Goal: Task Accomplishment & Management: Use online tool/utility

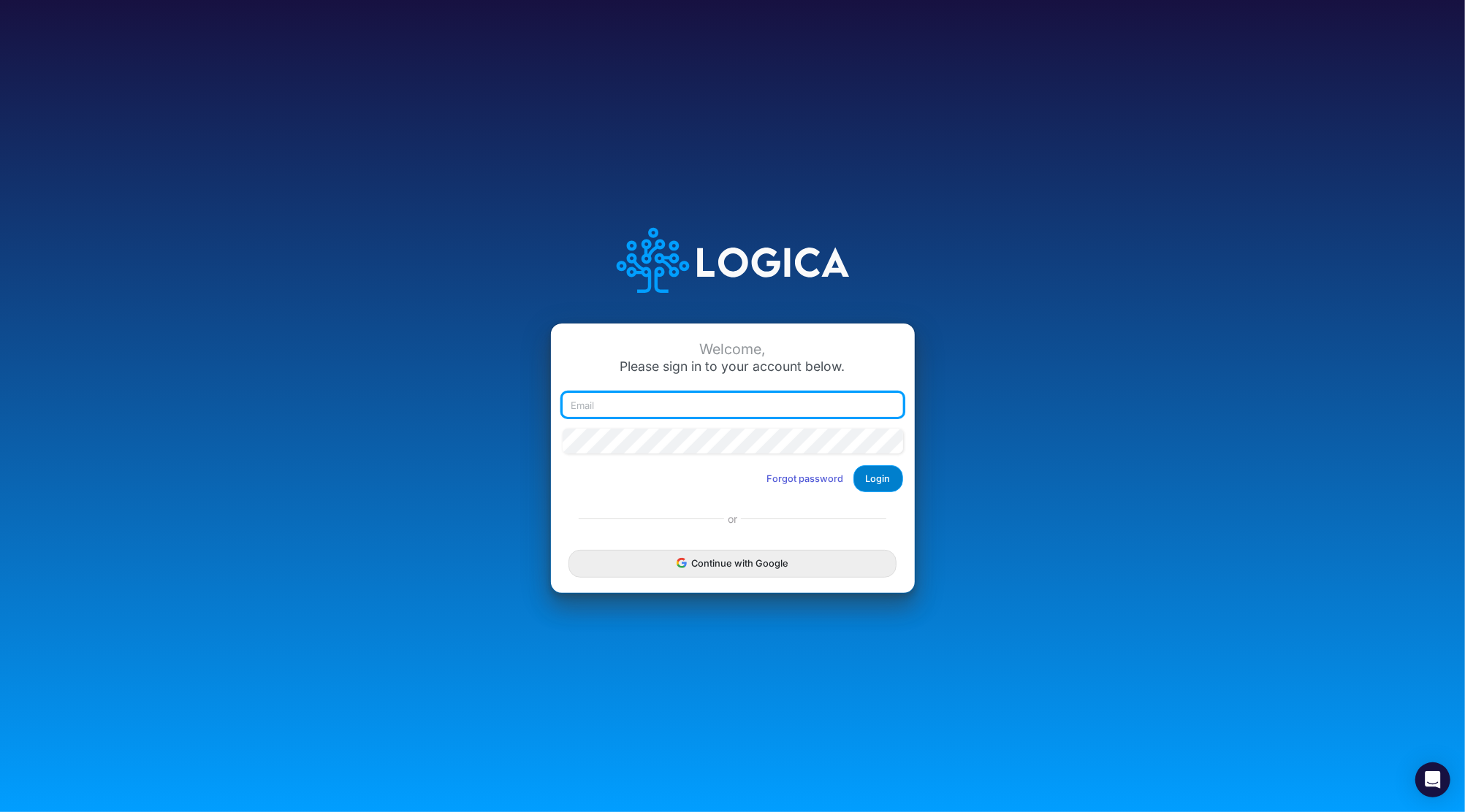
type input "[PERSON_NAME][EMAIL_ADDRESS][DOMAIN_NAME]"
click at [888, 481] on button "Login" at bounding box center [878, 478] width 50 height 27
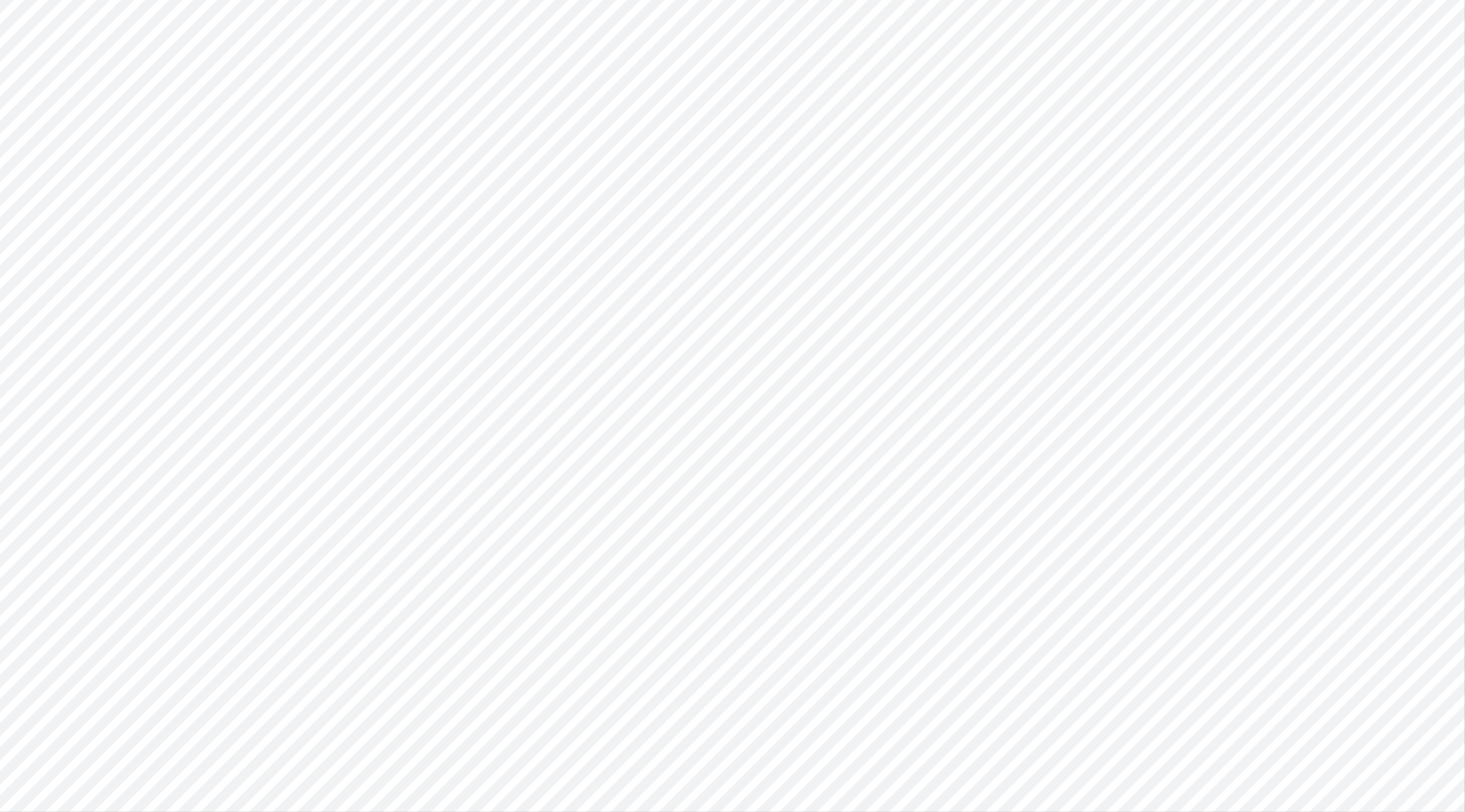
type input "Cash Flow Projections | Actuals through [DATE]-25 vs 2025 Budget"
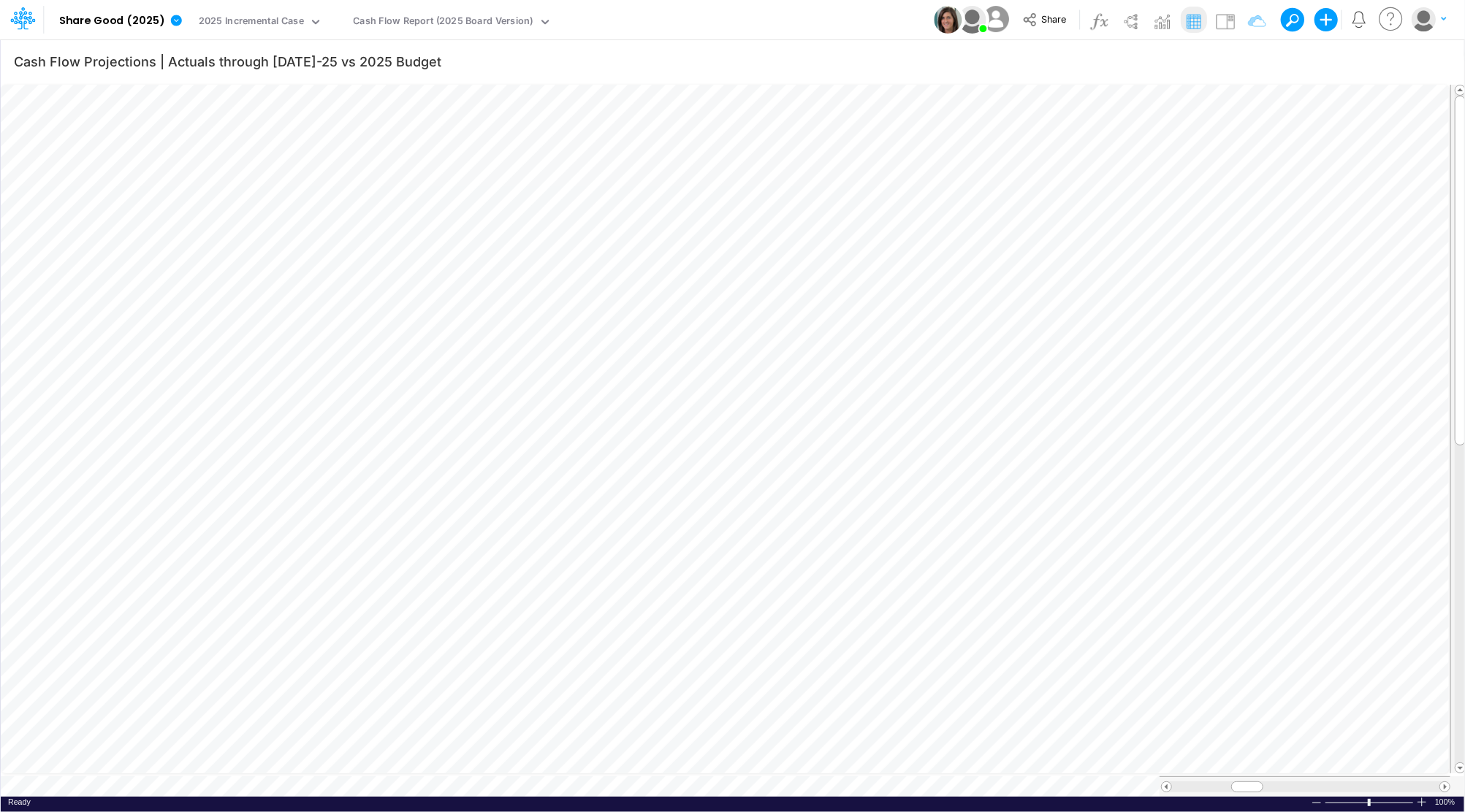
scroll to position [7, 1]
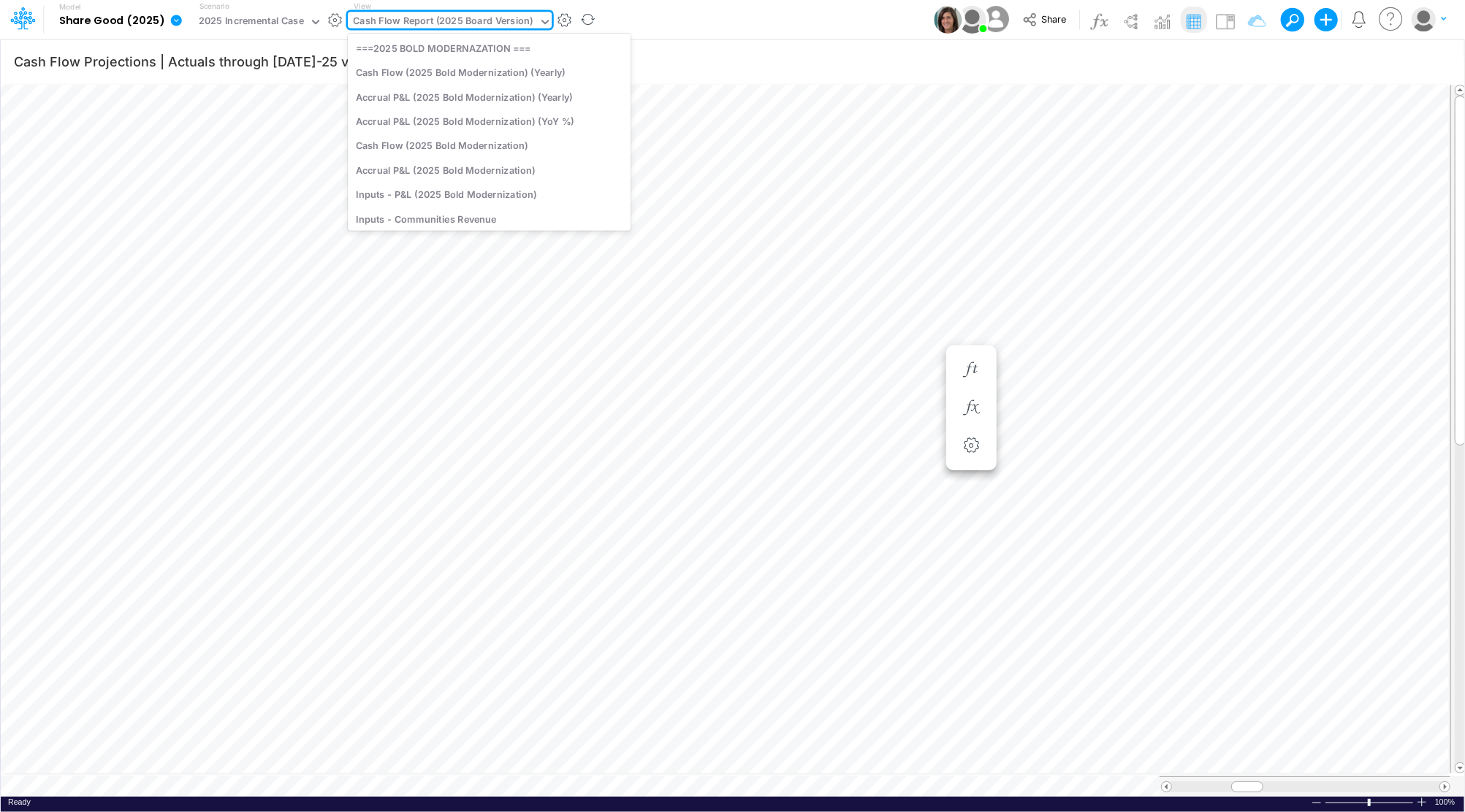
click at [454, 24] on div "Cash Flow Report (2025 Board Version)" at bounding box center [443, 22] width 181 height 17
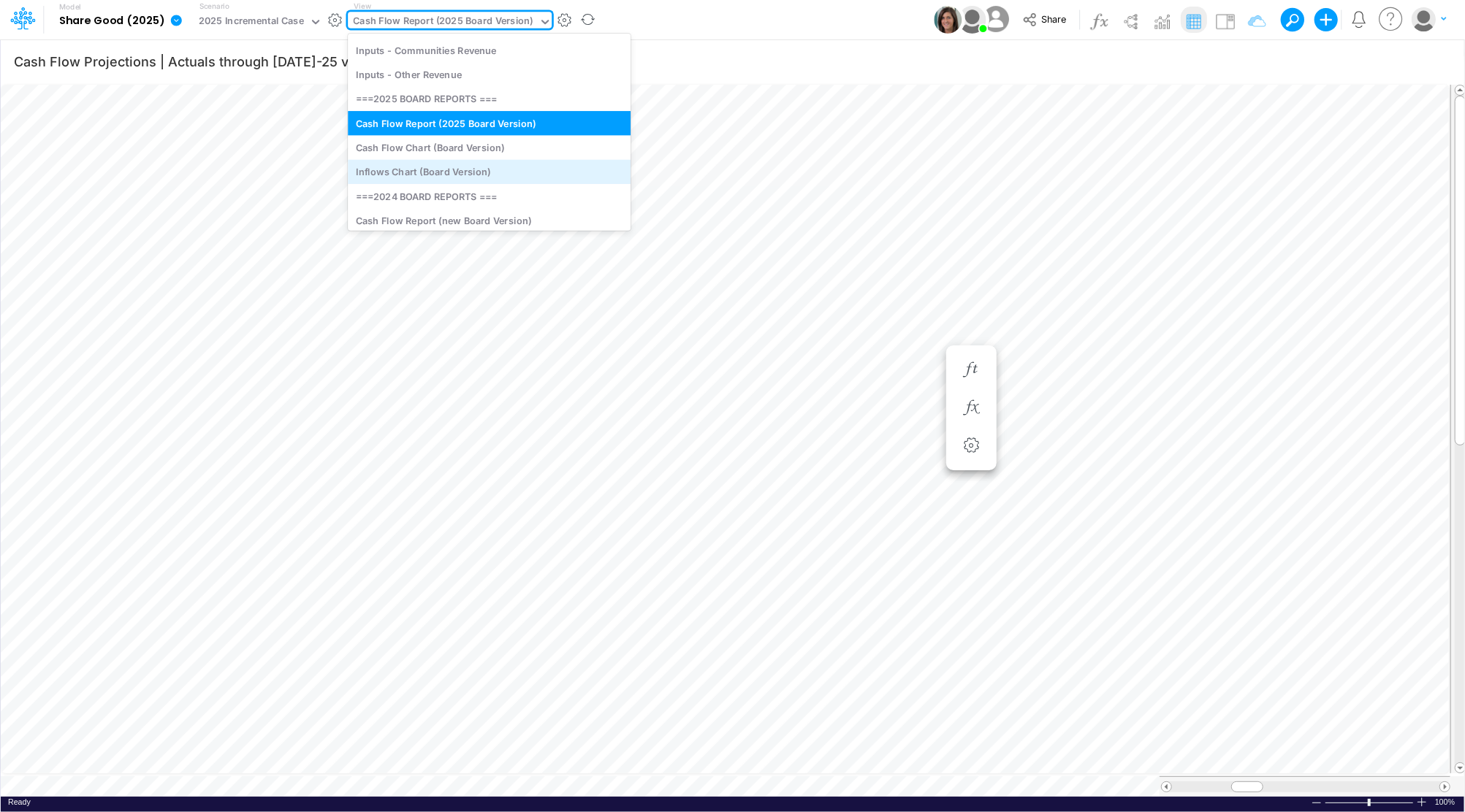
click at [435, 170] on div "Inflows Chart (Board Version)" at bounding box center [489, 172] width 283 height 24
type input "Cash Inflows Projection"
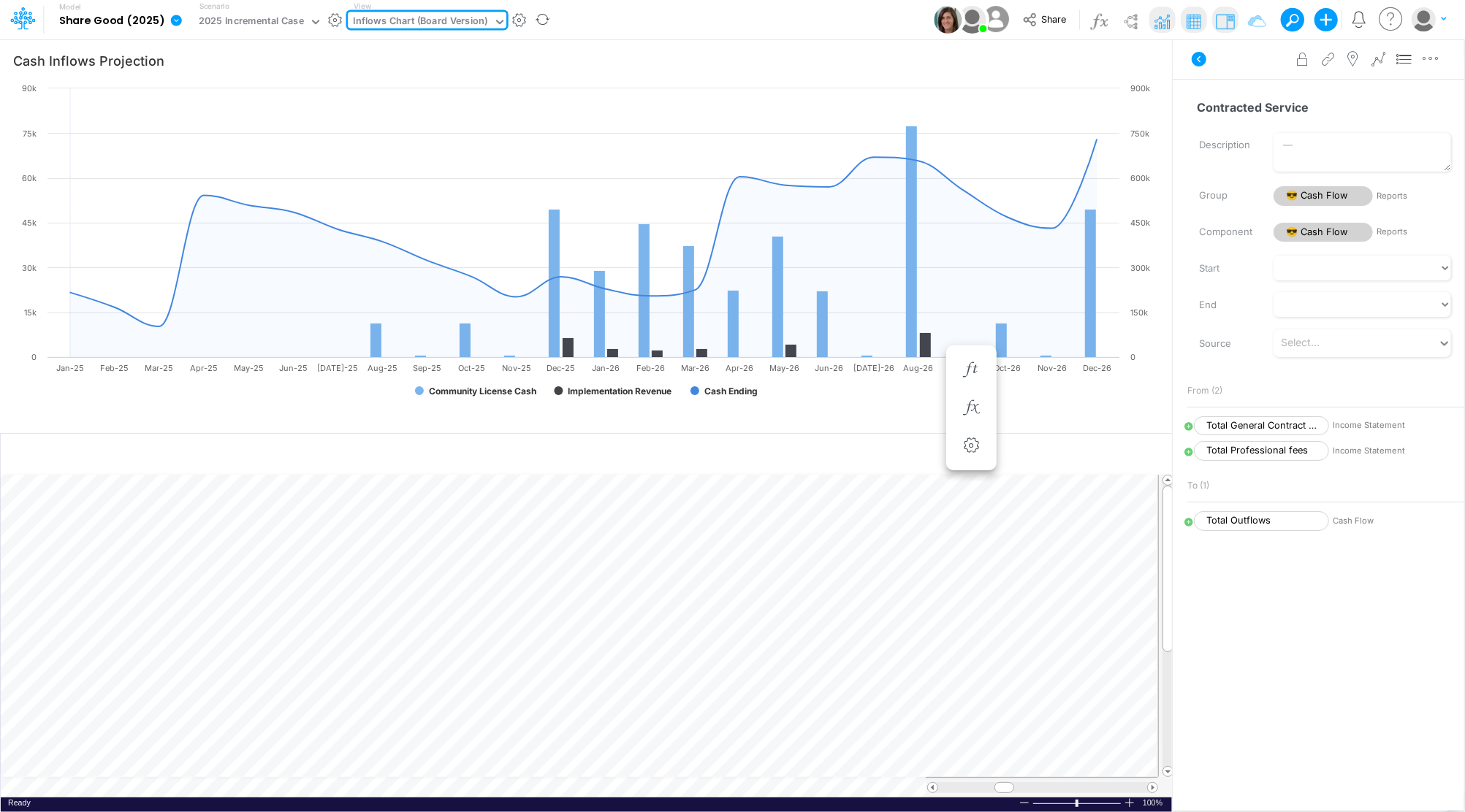
click at [451, 24] on div "Inflows Chart (Board Version)" at bounding box center [420, 22] width 135 height 17
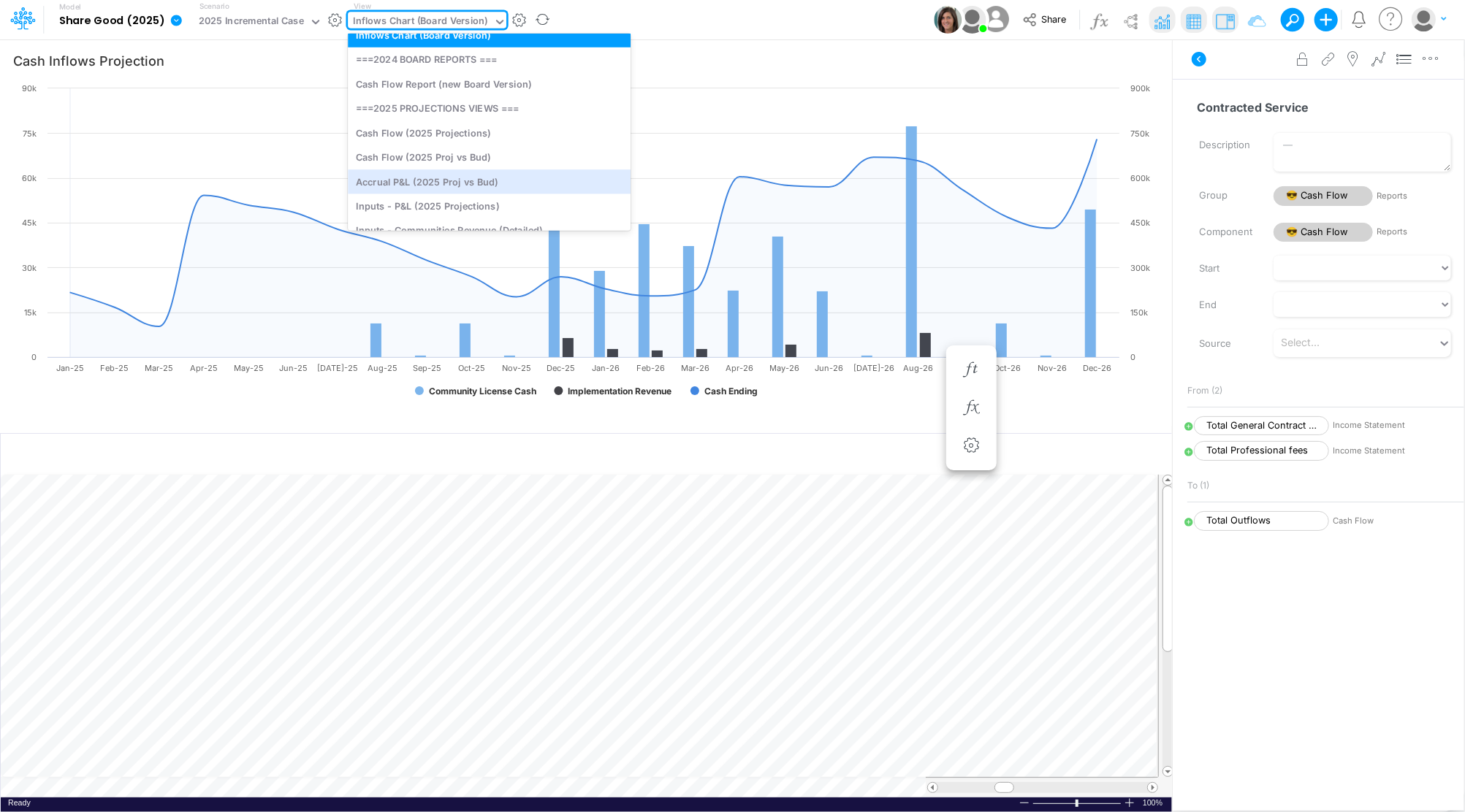
scroll to position [438, 0]
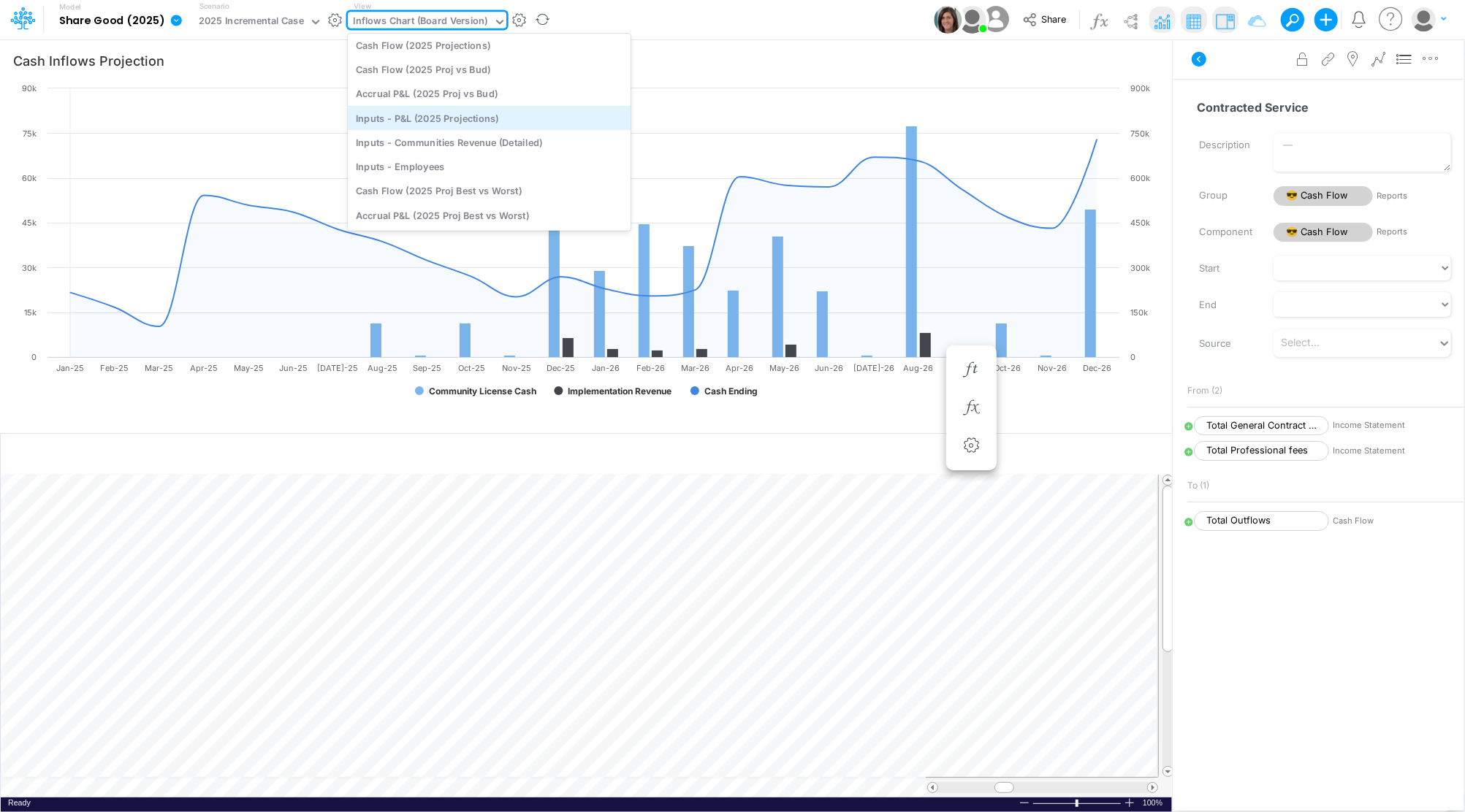
click at [468, 122] on div "Inputs - P&L (2025 Projections)" at bounding box center [489, 118] width 283 height 24
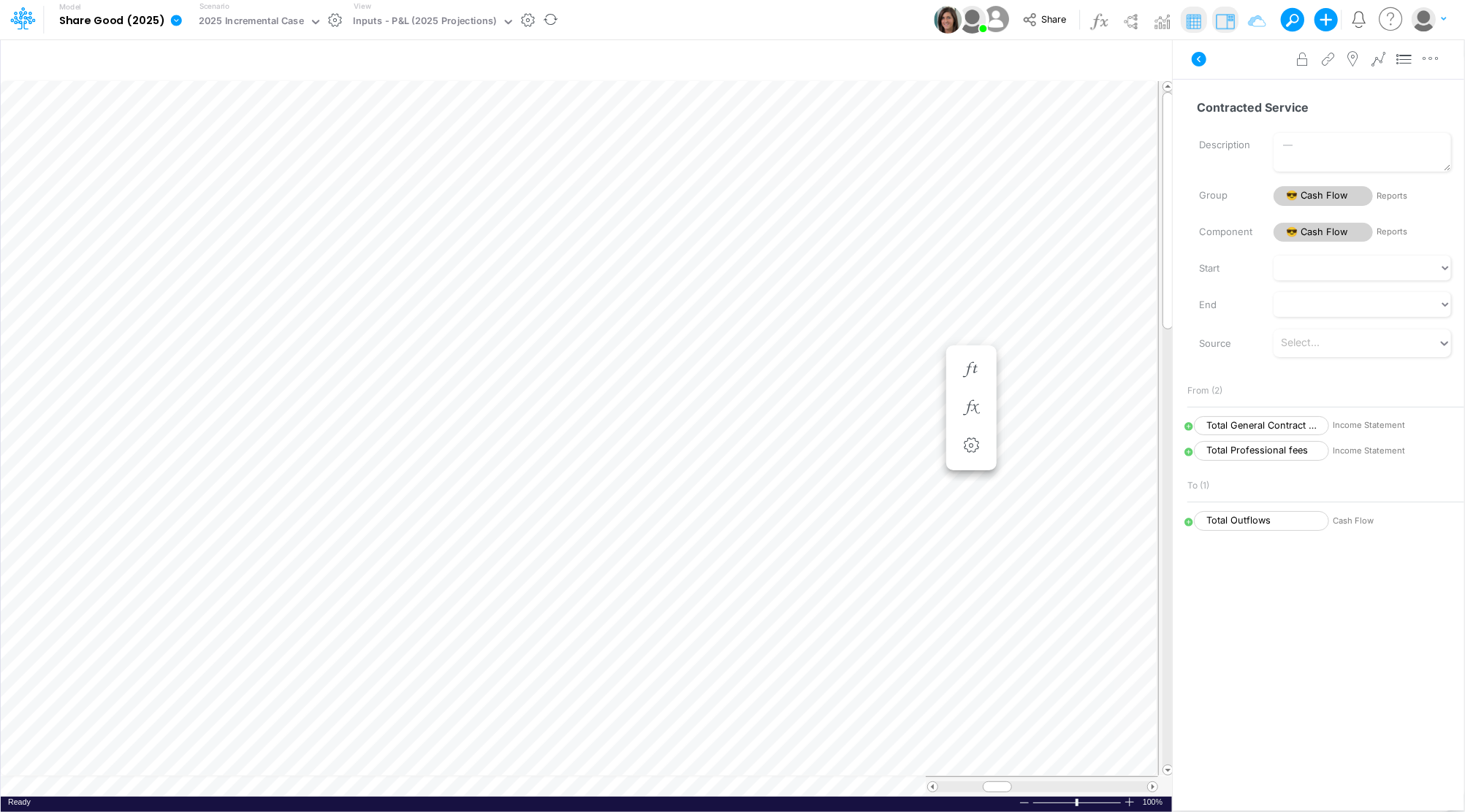
scroll to position [7, 1]
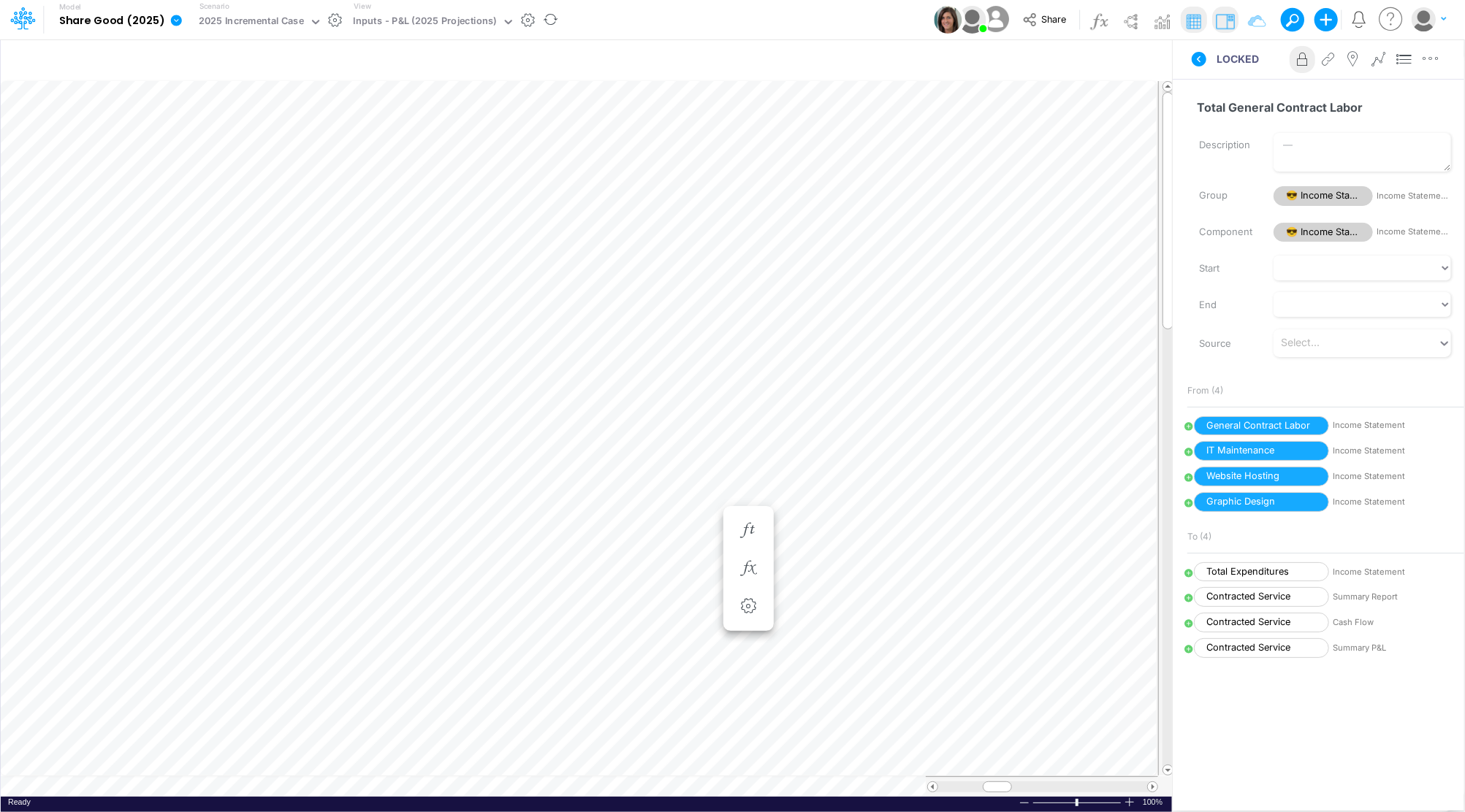
scroll to position [7, 1]
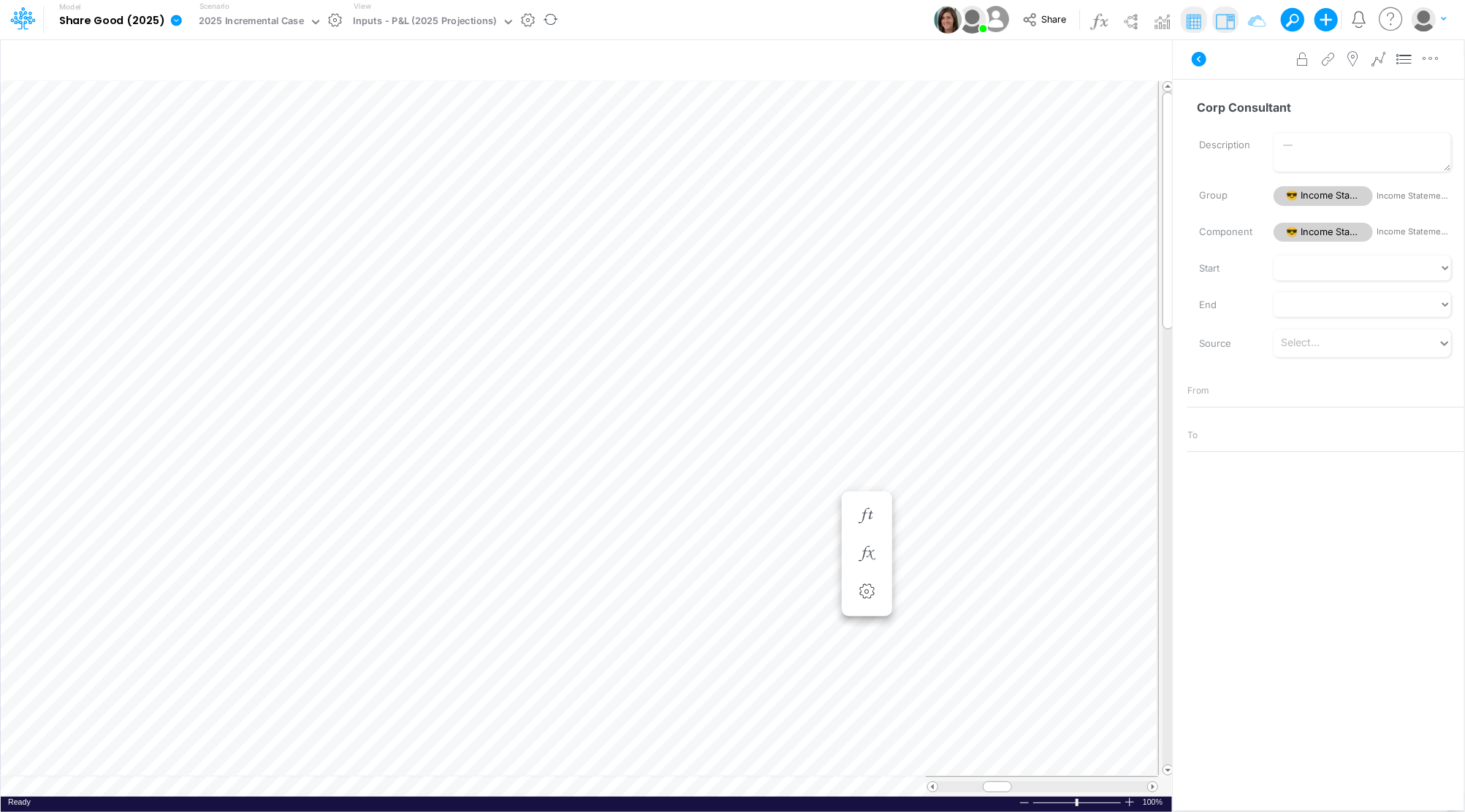
scroll to position [7, 1]
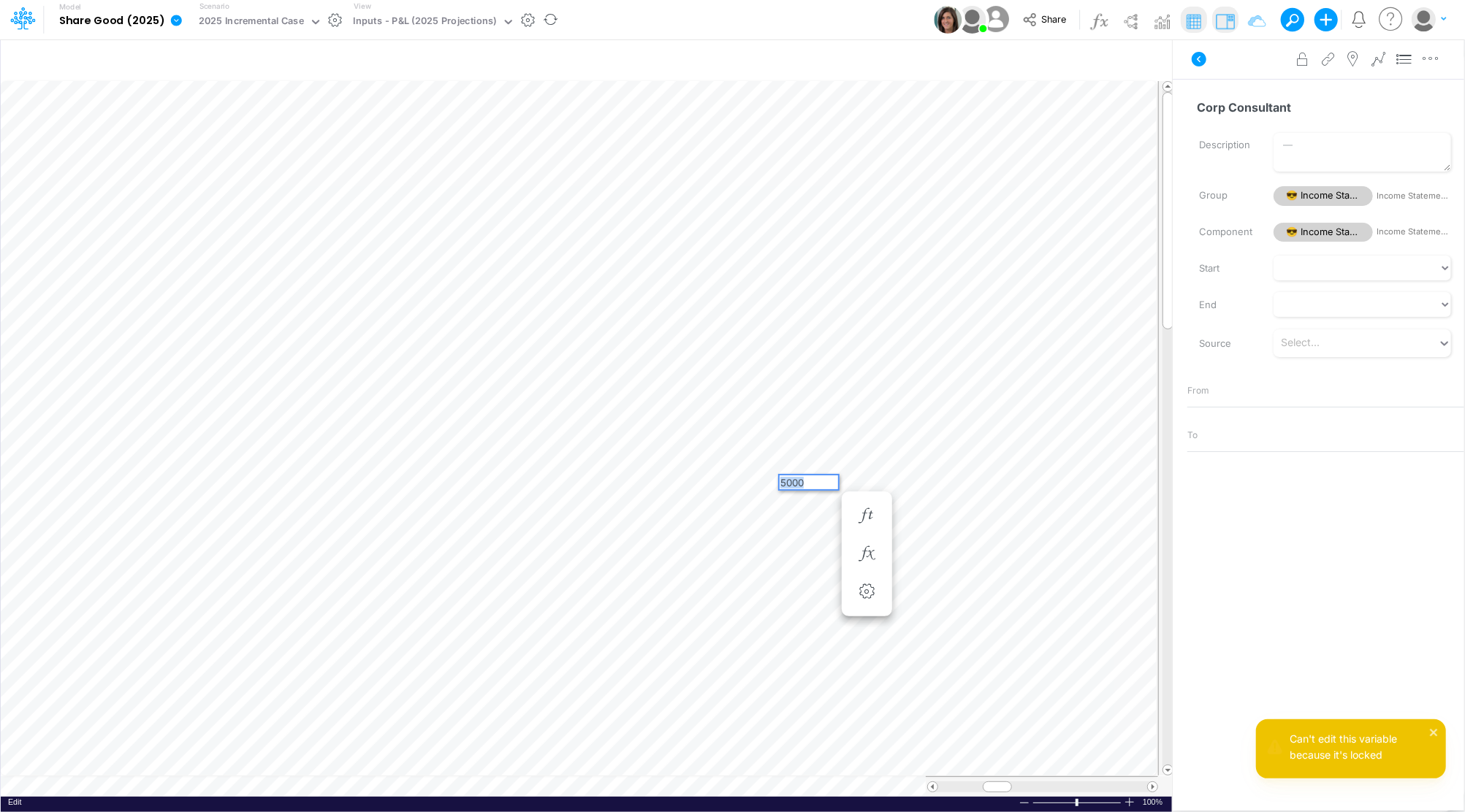
click at [733, 478] on div "Paste Cut Copy AutoFill 5000" at bounding box center [586, 439] width 1171 height 717
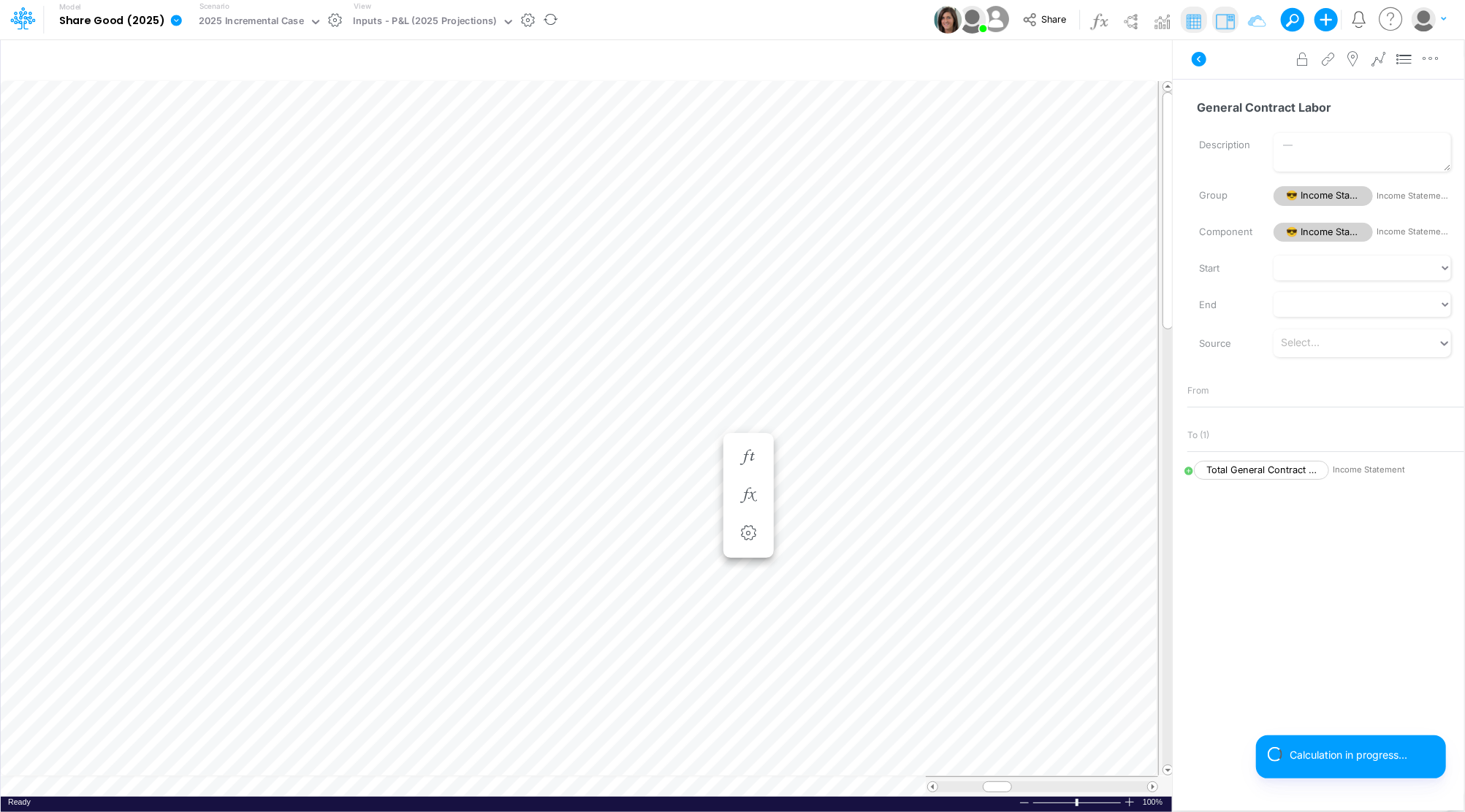
scroll to position [7, 1]
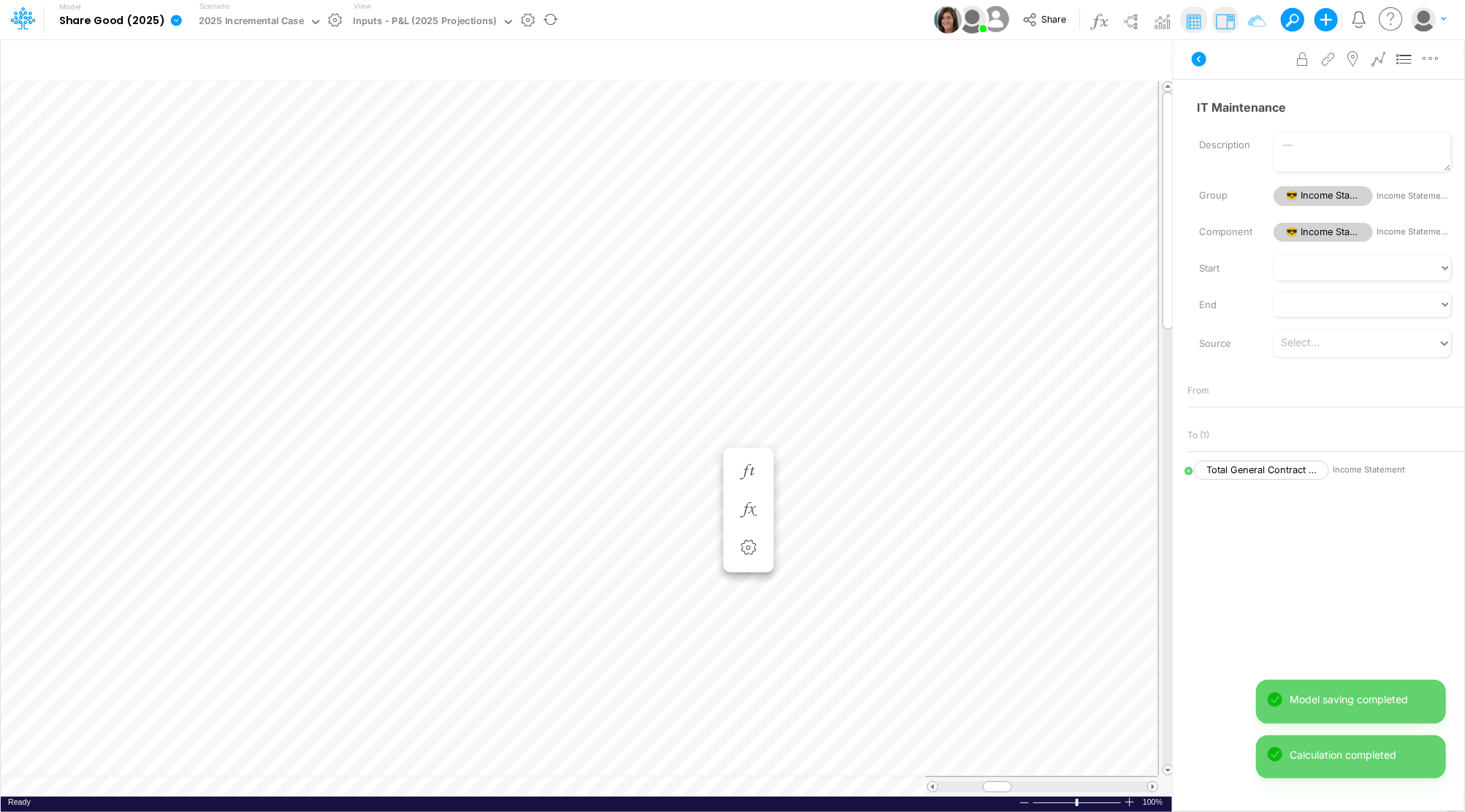
scroll to position [7, 1]
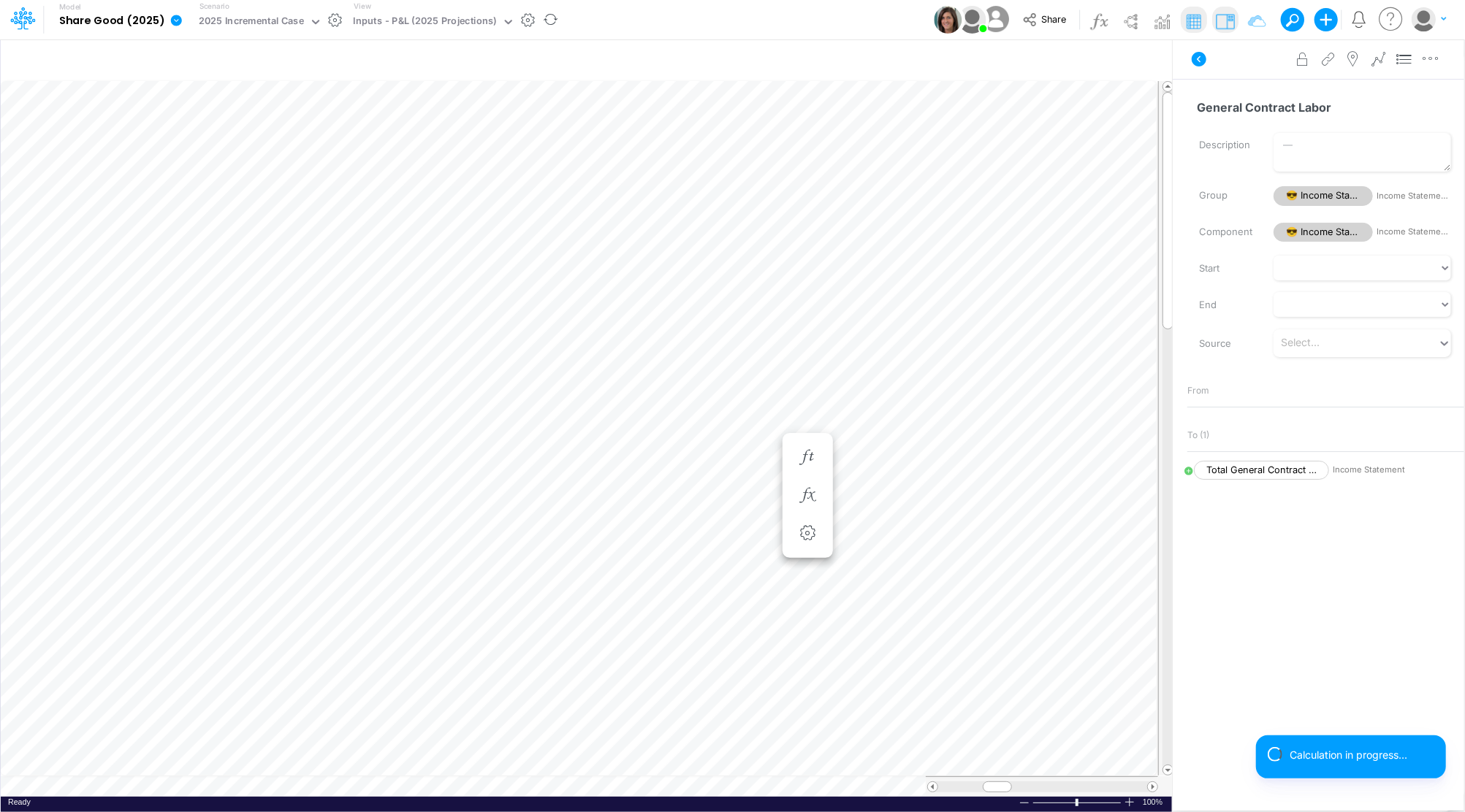
scroll to position [7, 1]
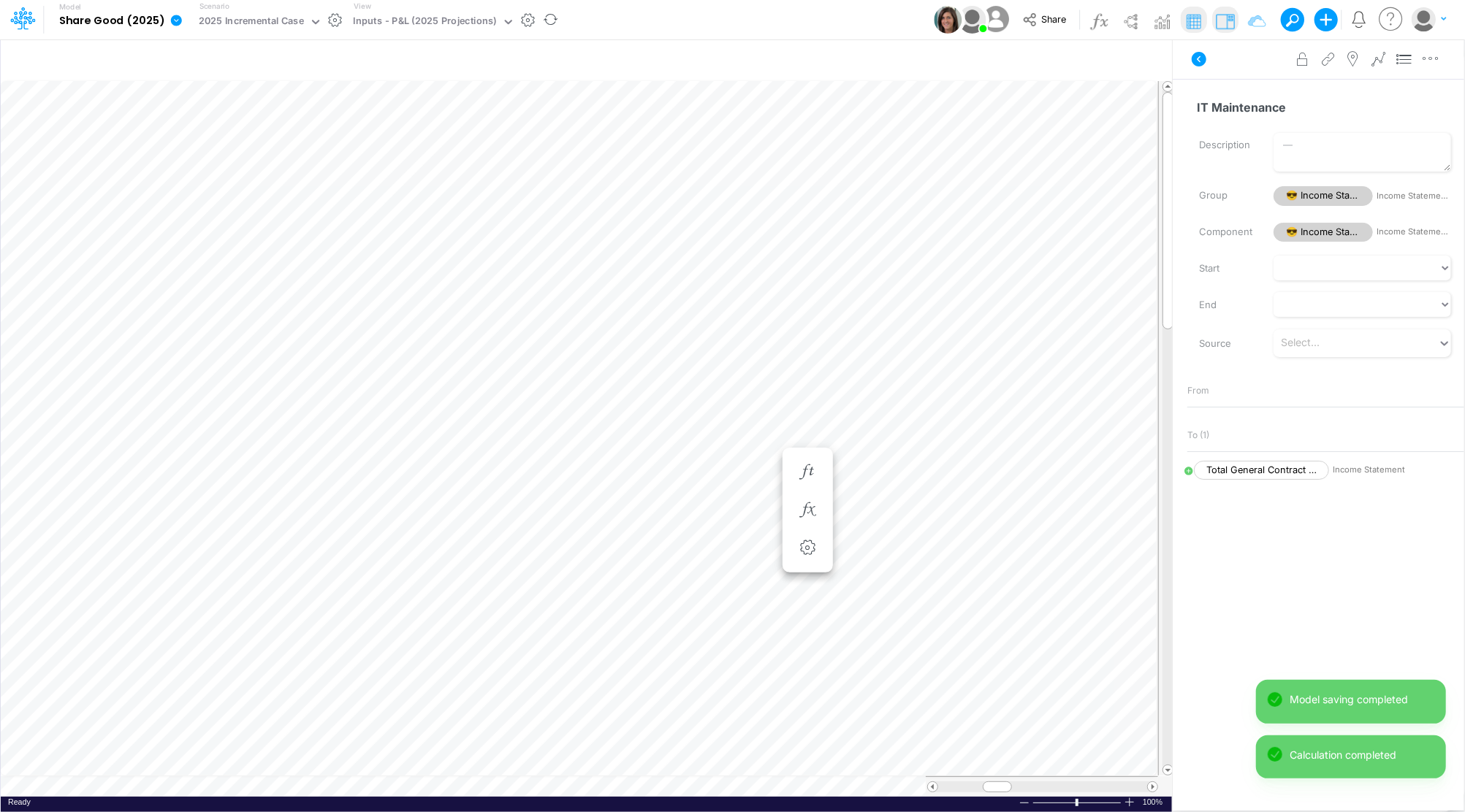
scroll to position [7, 1]
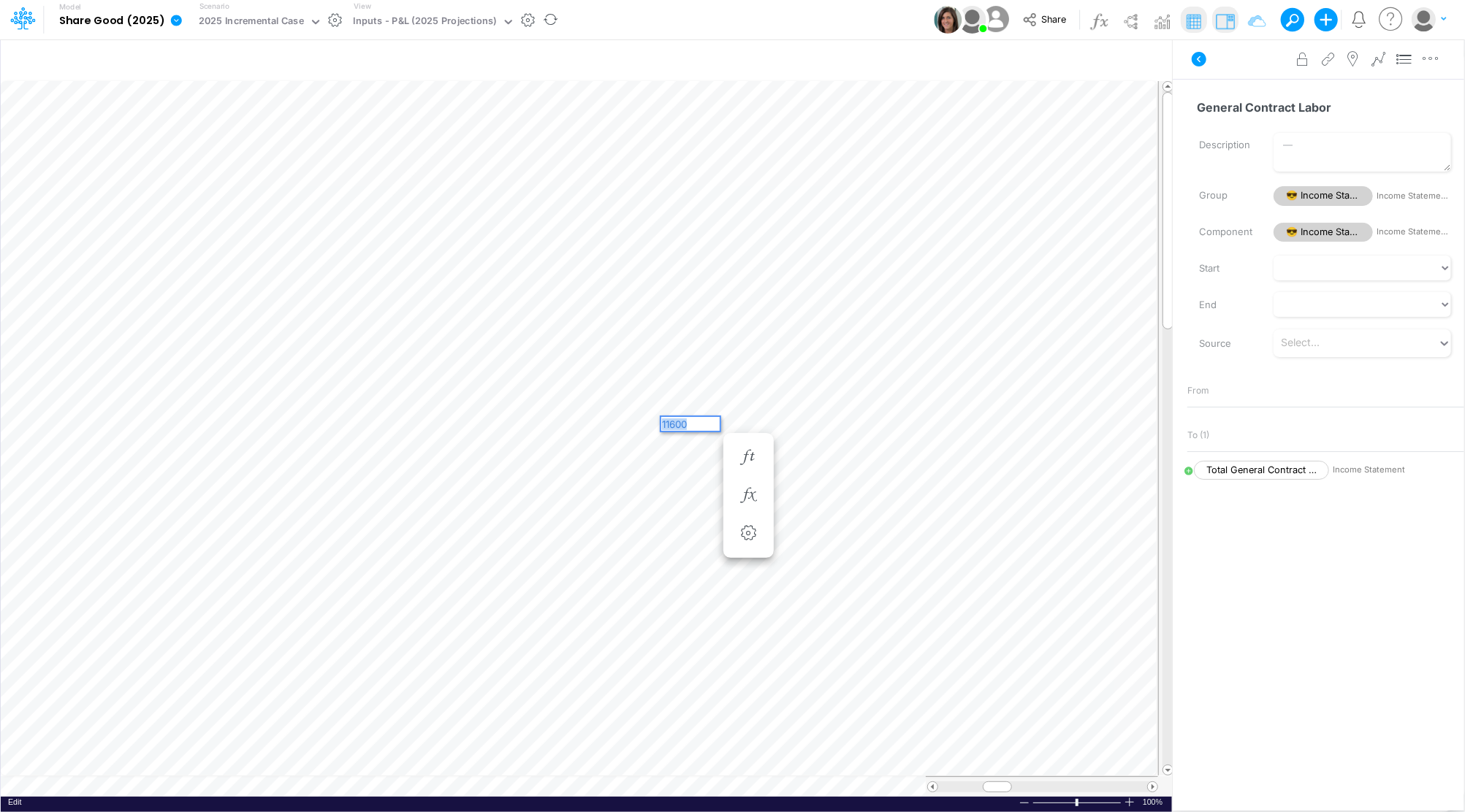
click at [649, 423] on div "Paste Cut Copy AutoFill 11600" at bounding box center [586, 439] width 1171 height 717
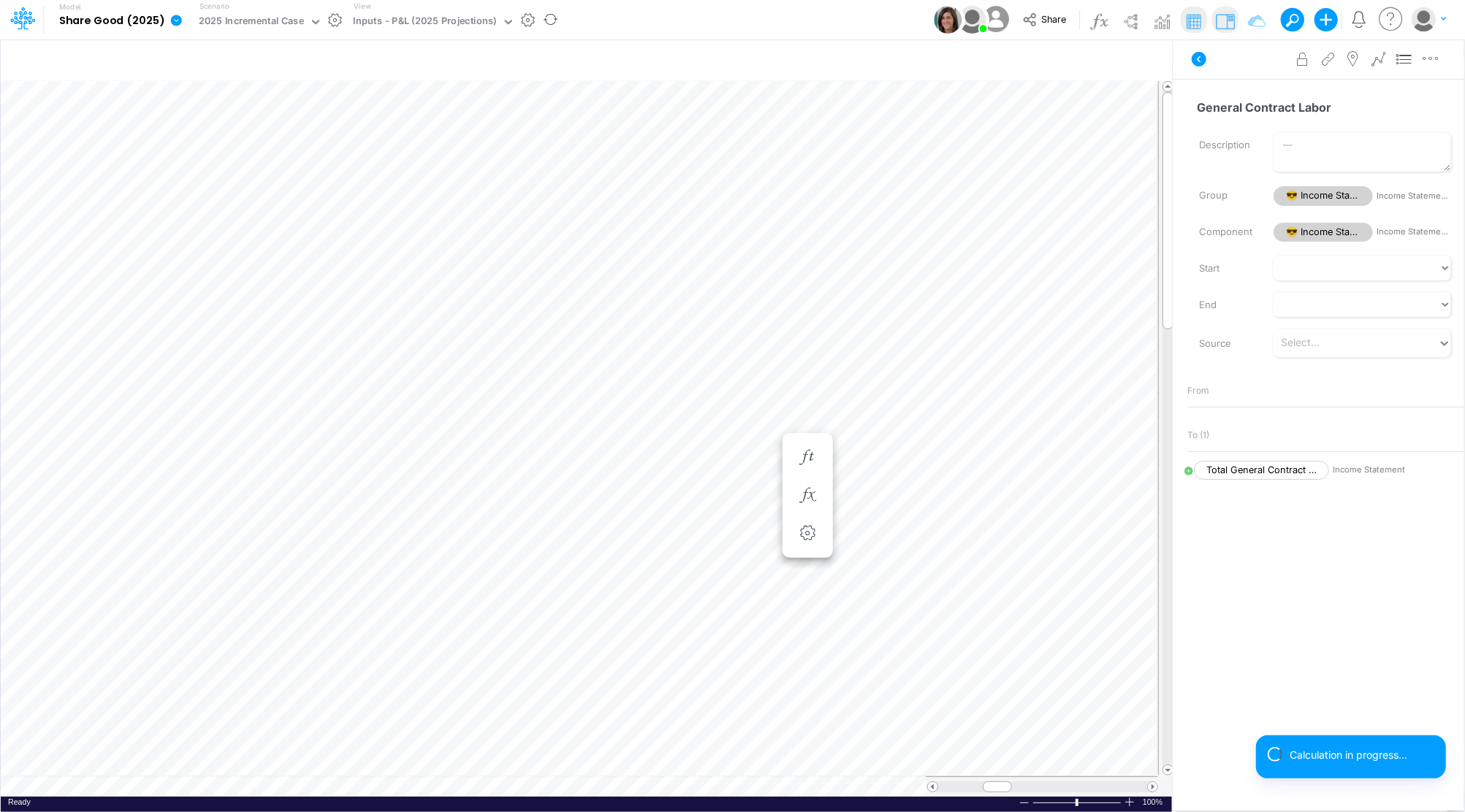
scroll to position [7, 1]
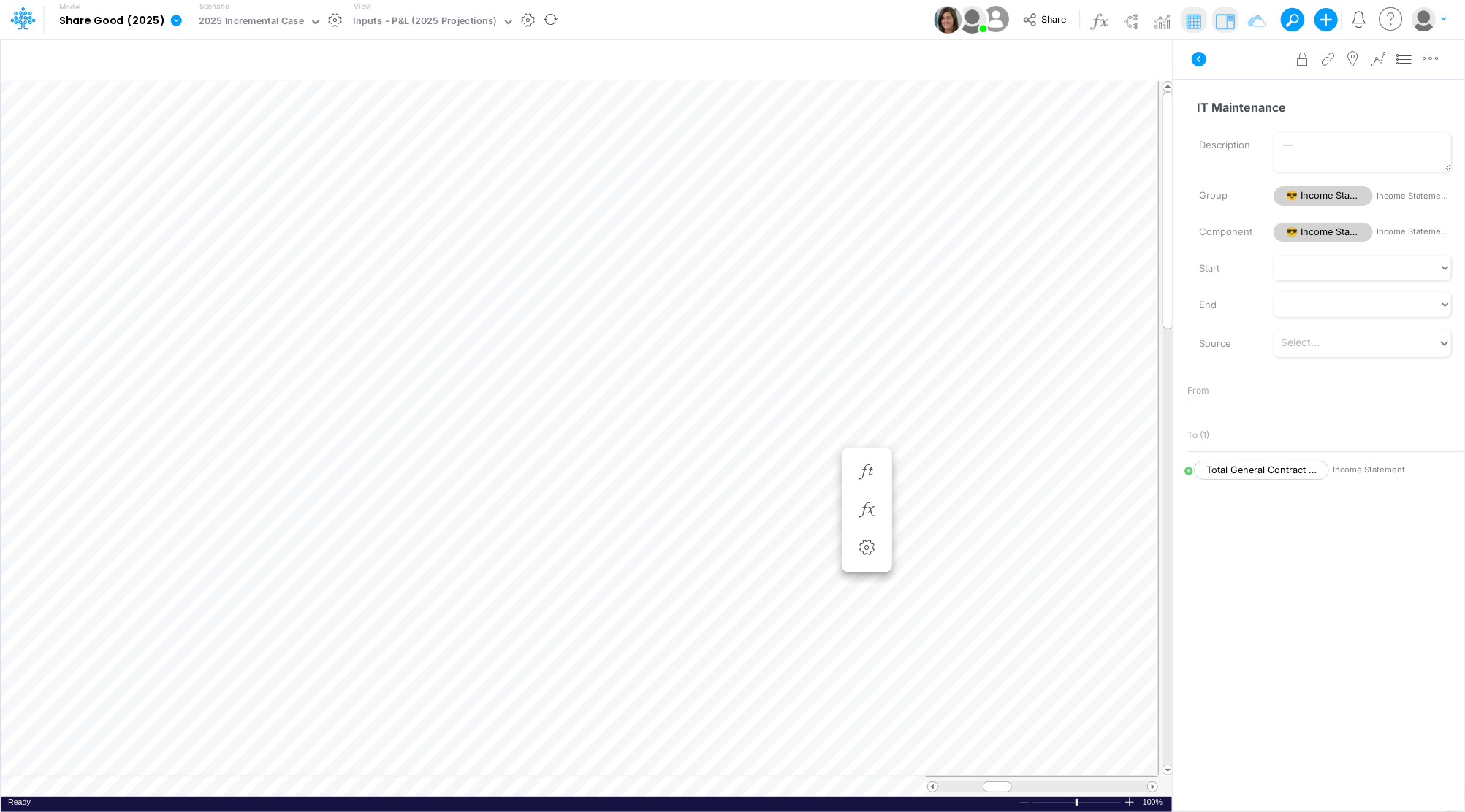
scroll to position [7, 1]
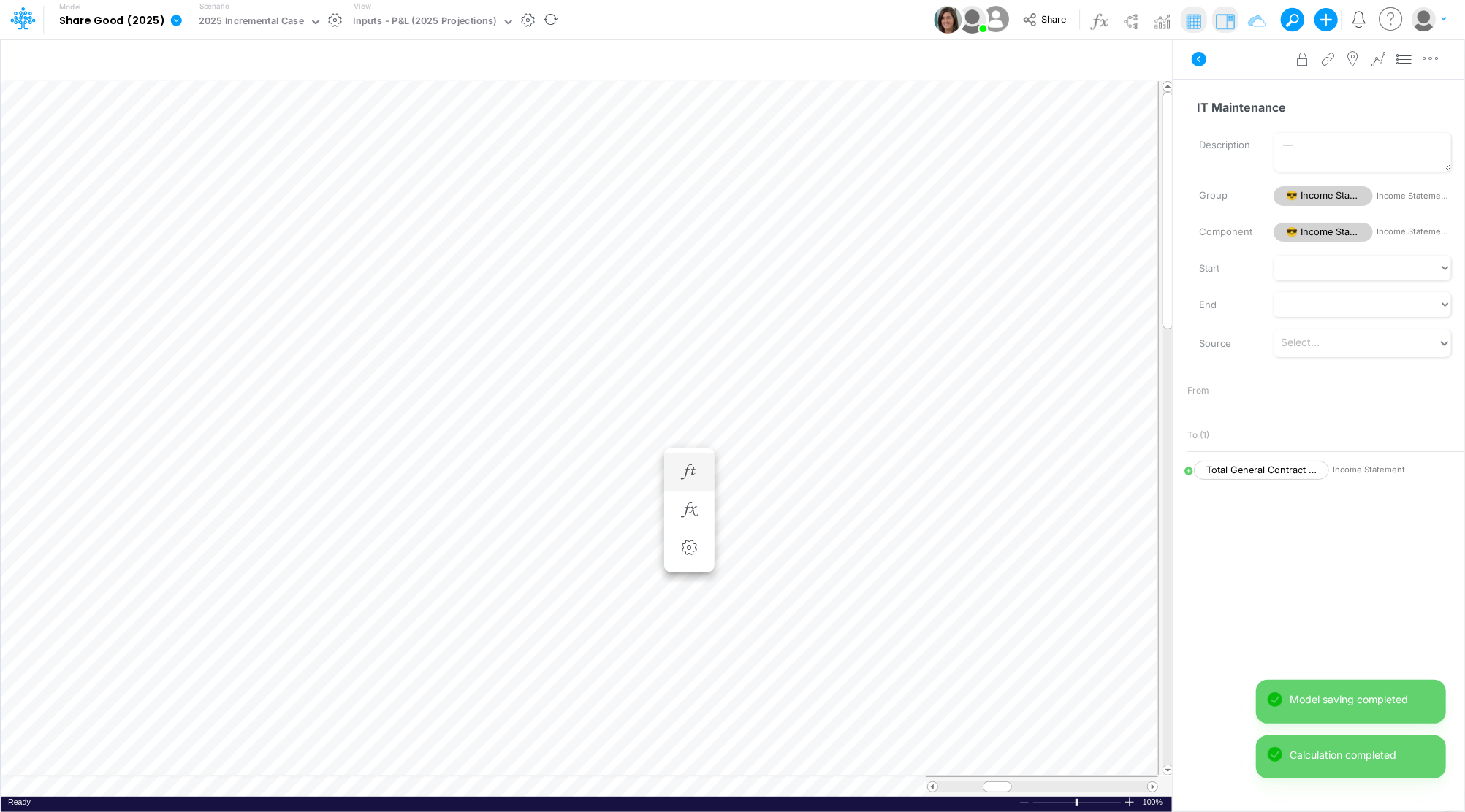
scroll to position [7, 1]
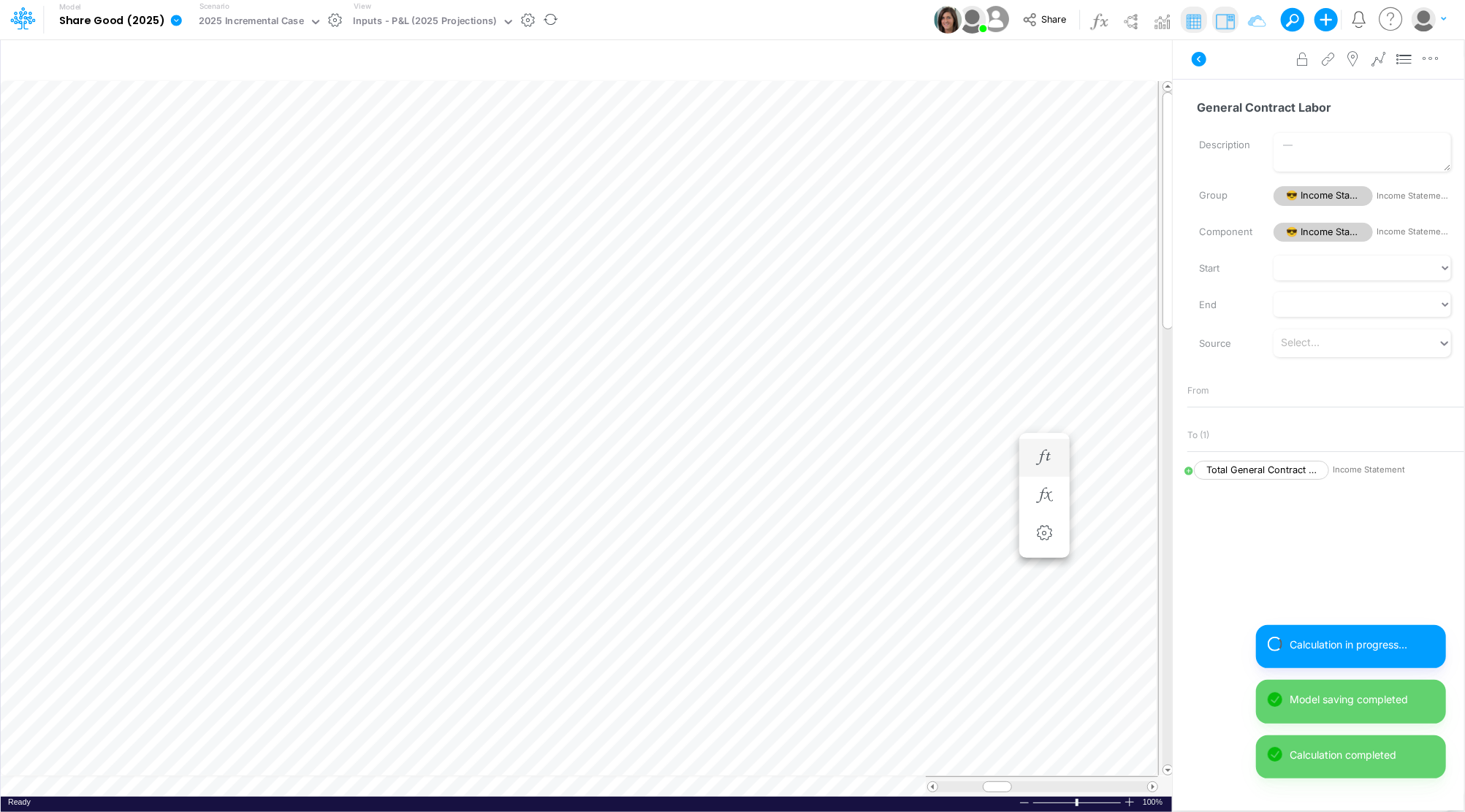
scroll to position [7, 1]
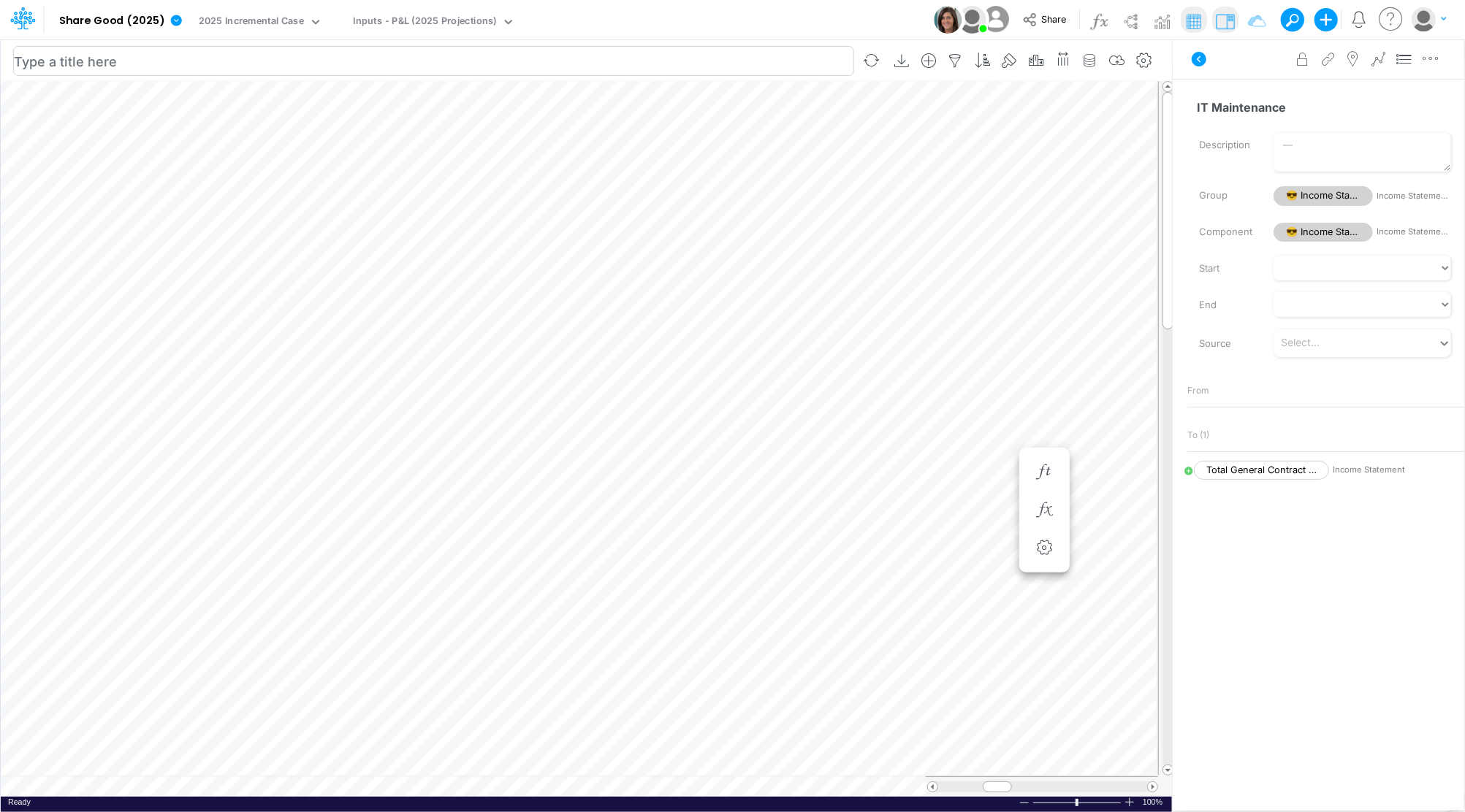
scroll to position [7, 1]
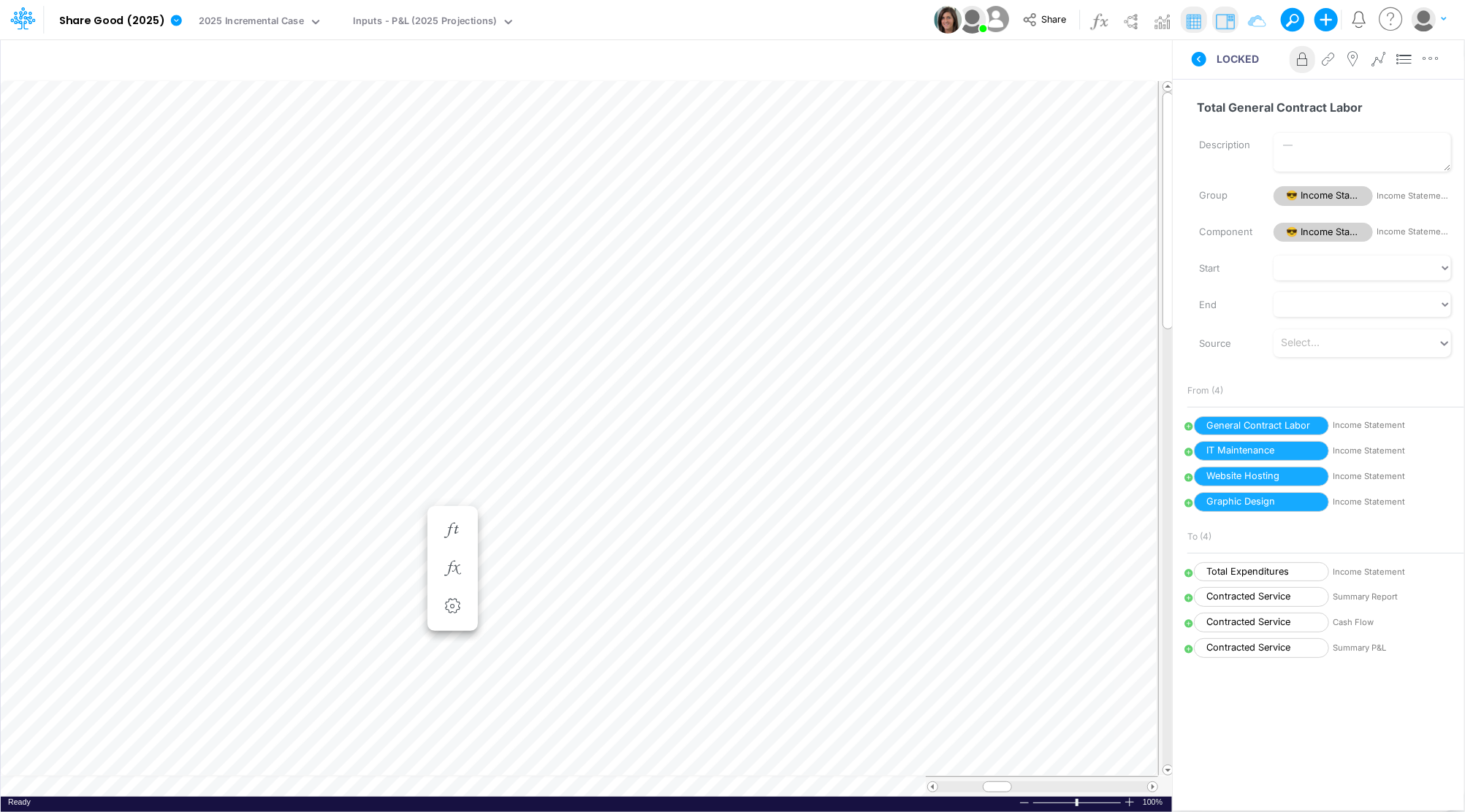
click at [1239, 264] on label "Start" at bounding box center [1225, 268] width 74 height 25
click at [1273, 264] on select "Jan-23 Feb-23 Mar-23 Apr-23 May-23 Jun-23 Jul-23 Aug-23 Sep-23 Oct-23 Nov-23 De…" at bounding box center [1362, 267] width 178 height 25
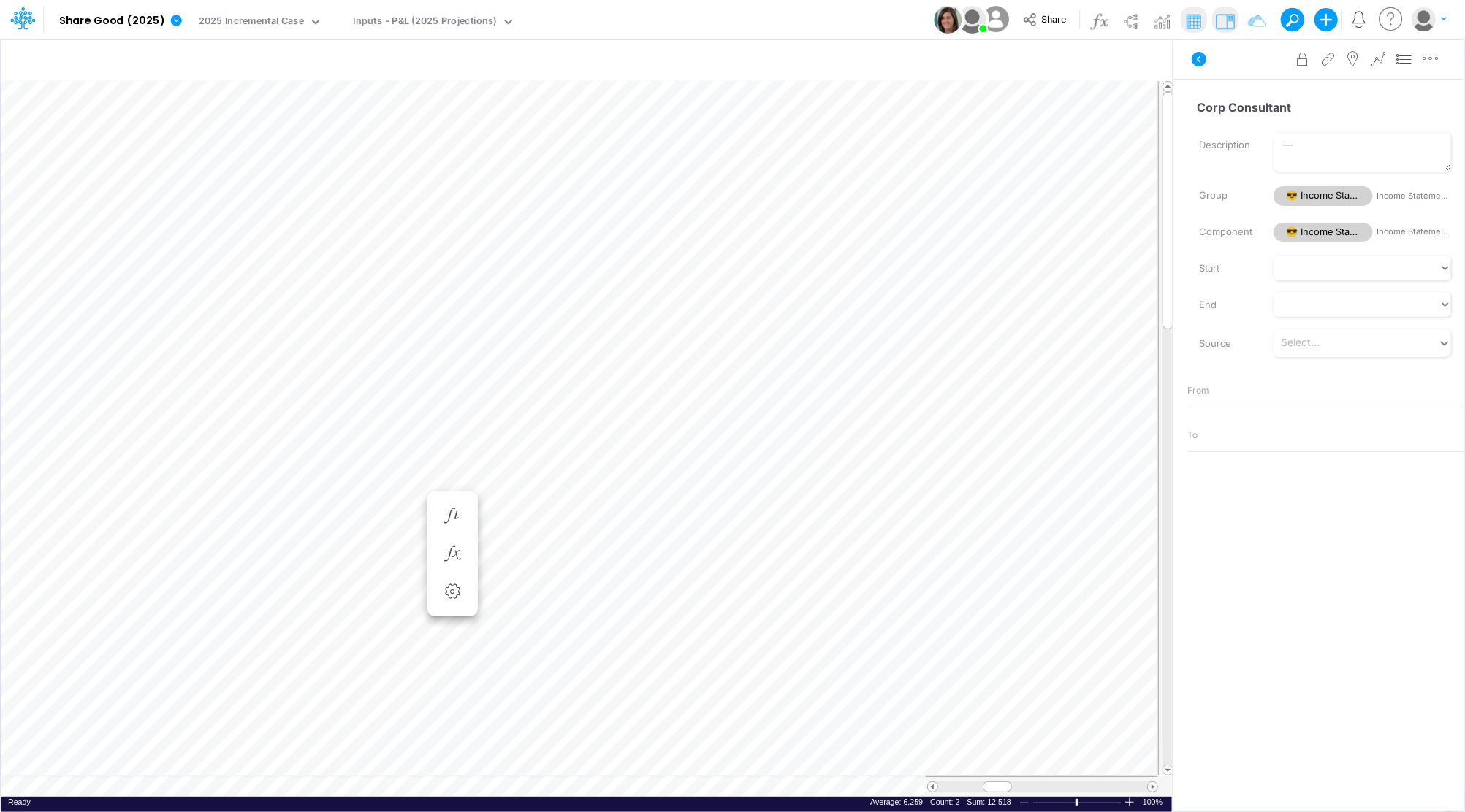
click at [1436, 14] on button "button" at bounding box center [1428, 20] width 37 height 26
click at [1399, 719] on div "Corp Consultant Name already in use Description Group 😎 Income Statement Income…" at bounding box center [1318, 424] width 291 height 691
click at [24, 21] on icon at bounding box center [26, 25] width 5 height 9
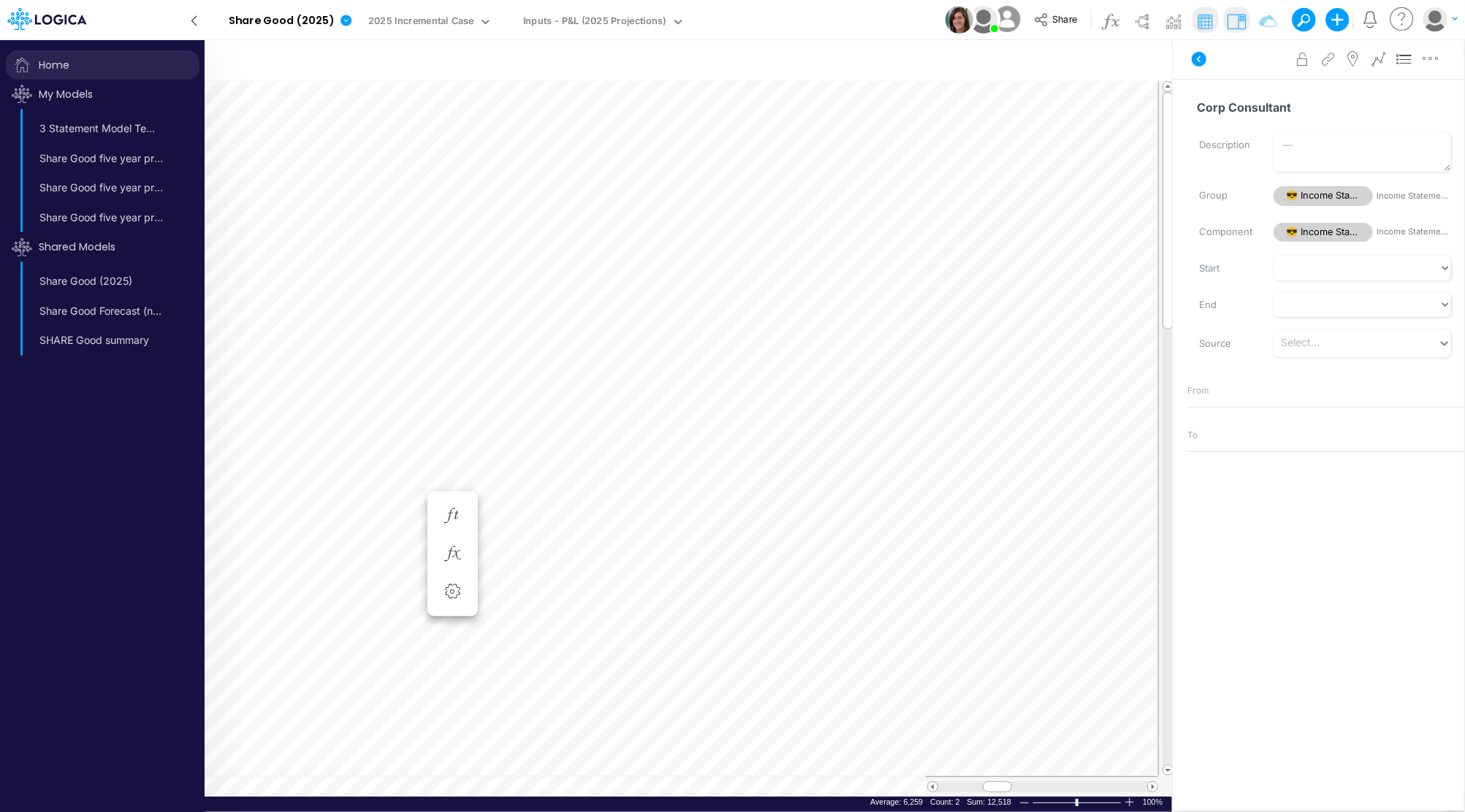
click at [42, 64] on span "Home" at bounding box center [102, 65] width 194 height 29
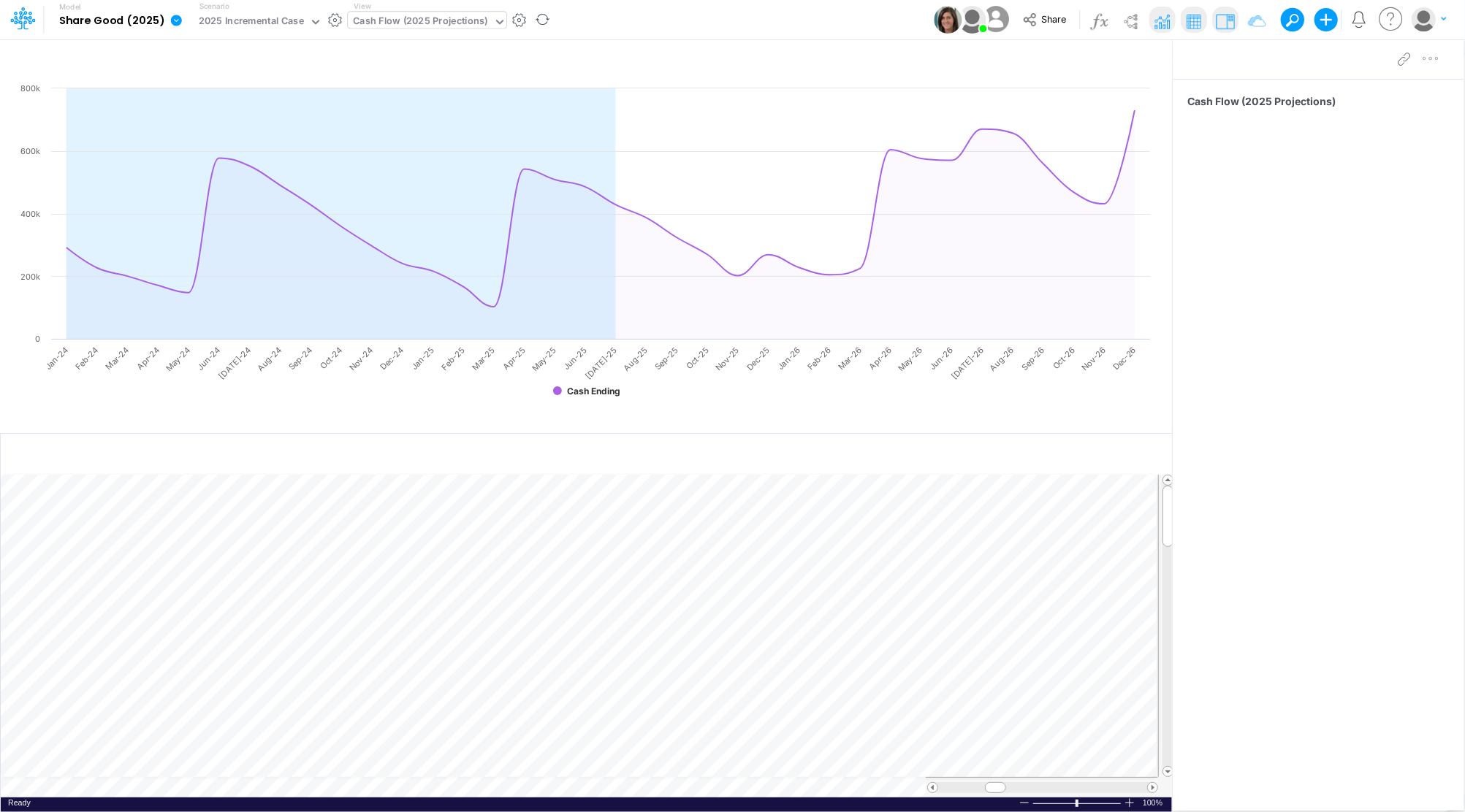
click at [376, 21] on div "Cash Flow (2025 Projections)" at bounding box center [420, 22] width 135 height 17
drag, startPoint x: 998, startPoint y: 787, endPoint x: 933, endPoint y: 794, distance: 65.4
click at [933, 794] on div at bounding box center [1042, 787] width 232 height 21
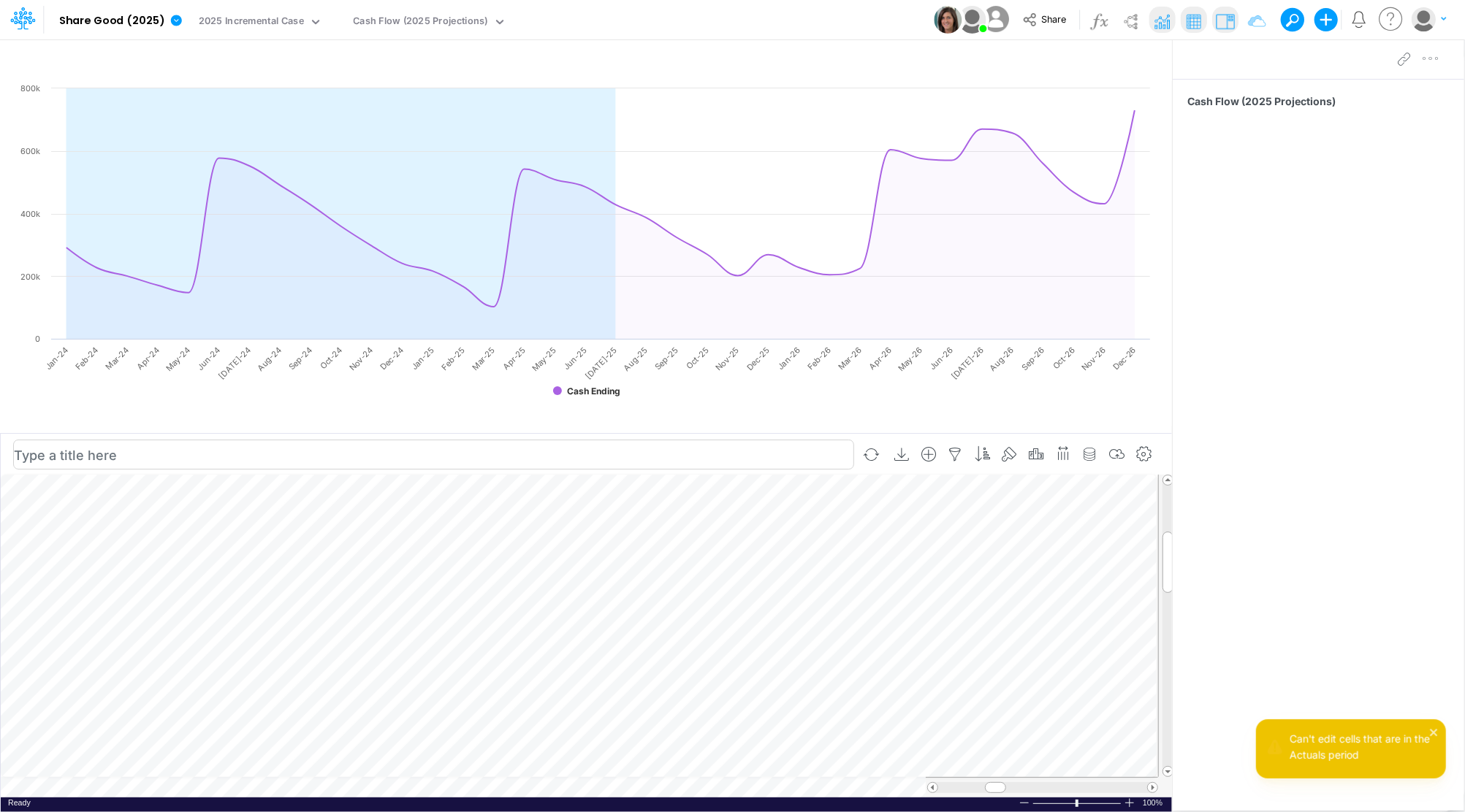
scroll to position [7, 1]
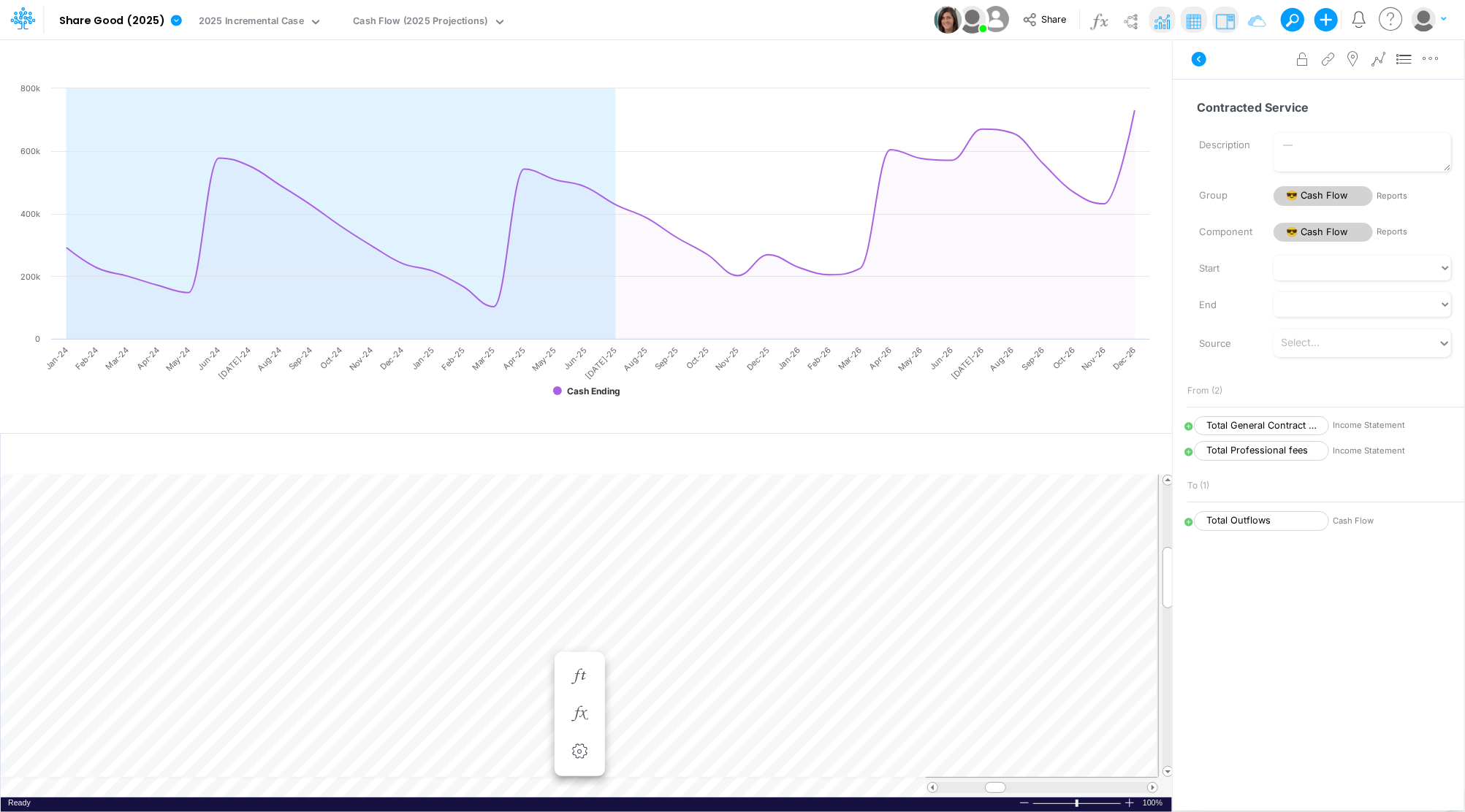
click at [1283, 781] on div at bounding box center [1318, 789] width 291 height 41
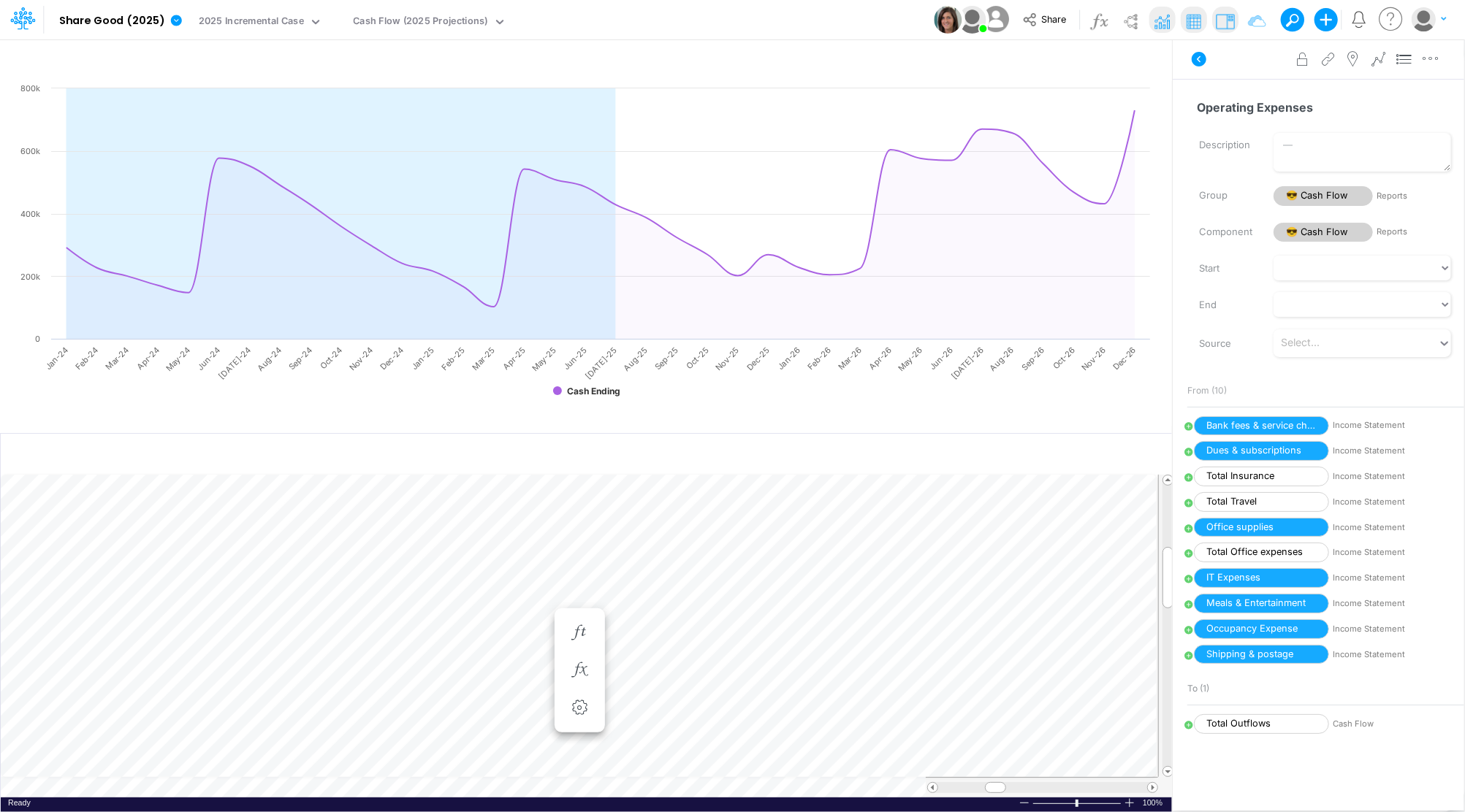
click at [1308, 733] on li "Total Outflows Cash Flow" at bounding box center [1326, 724] width 284 height 26
click at [936, 413] on div "Created with Highcharts 10.3.2 Cash Ending Jan-24 Feb-24 Mar-24 Apr-24 May-24 J…" at bounding box center [586, 253] width 1172 height 344
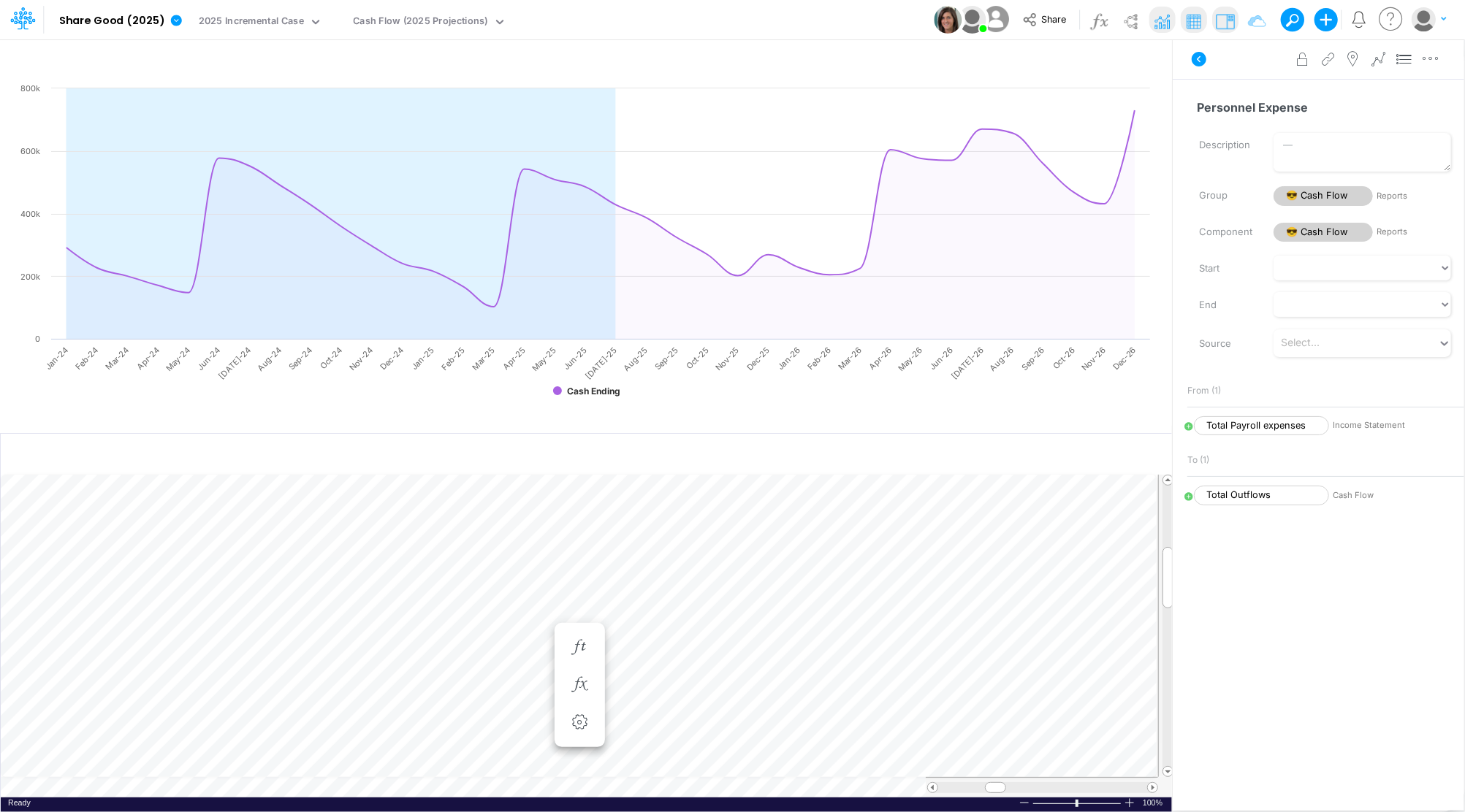
scroll to position [7, 1]
click at [938, 24] on img at bounding box center [948, 20] width 28 height 28
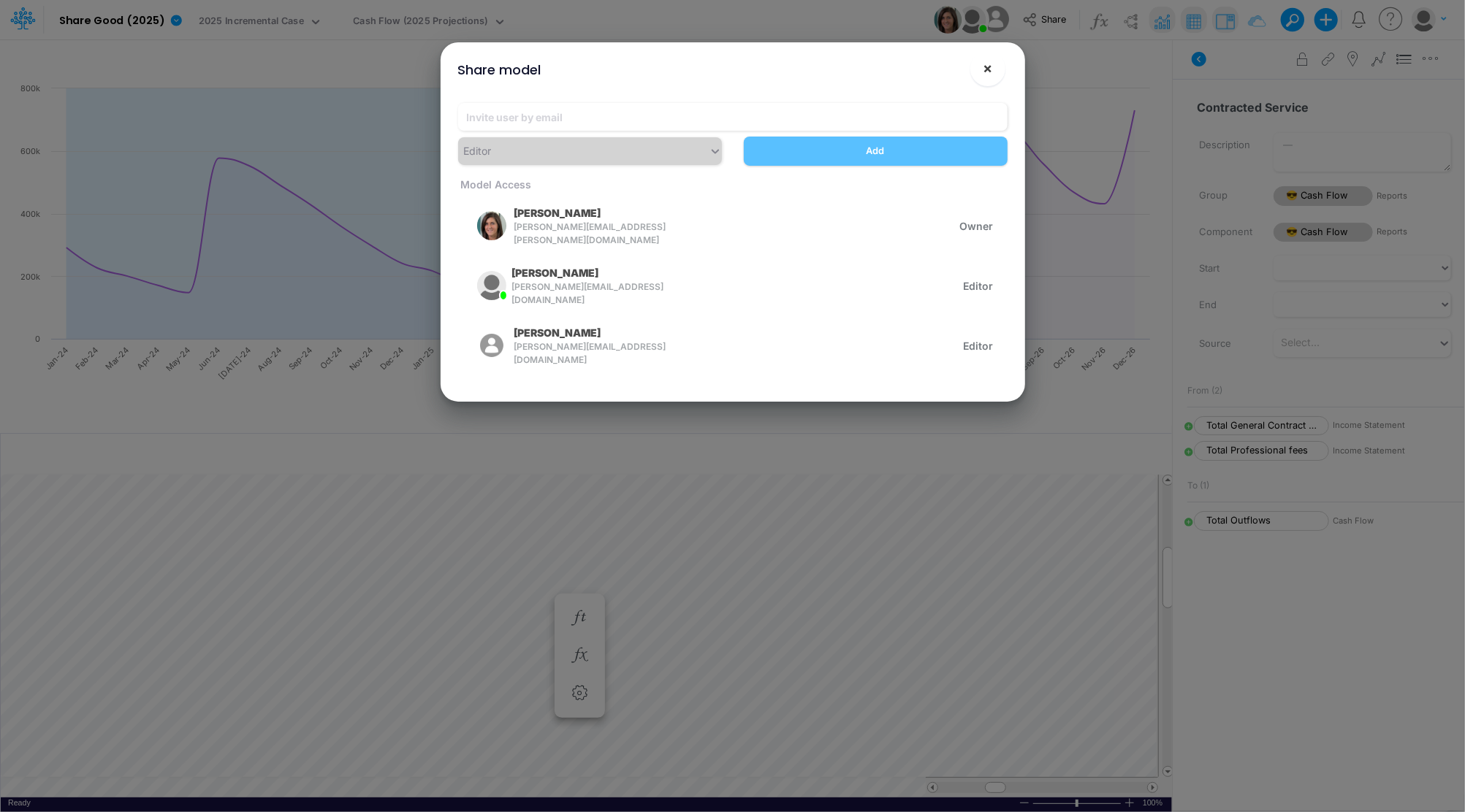
click at [989, 69] on span "×" at bounding box center [987, 68] width 10 height 18
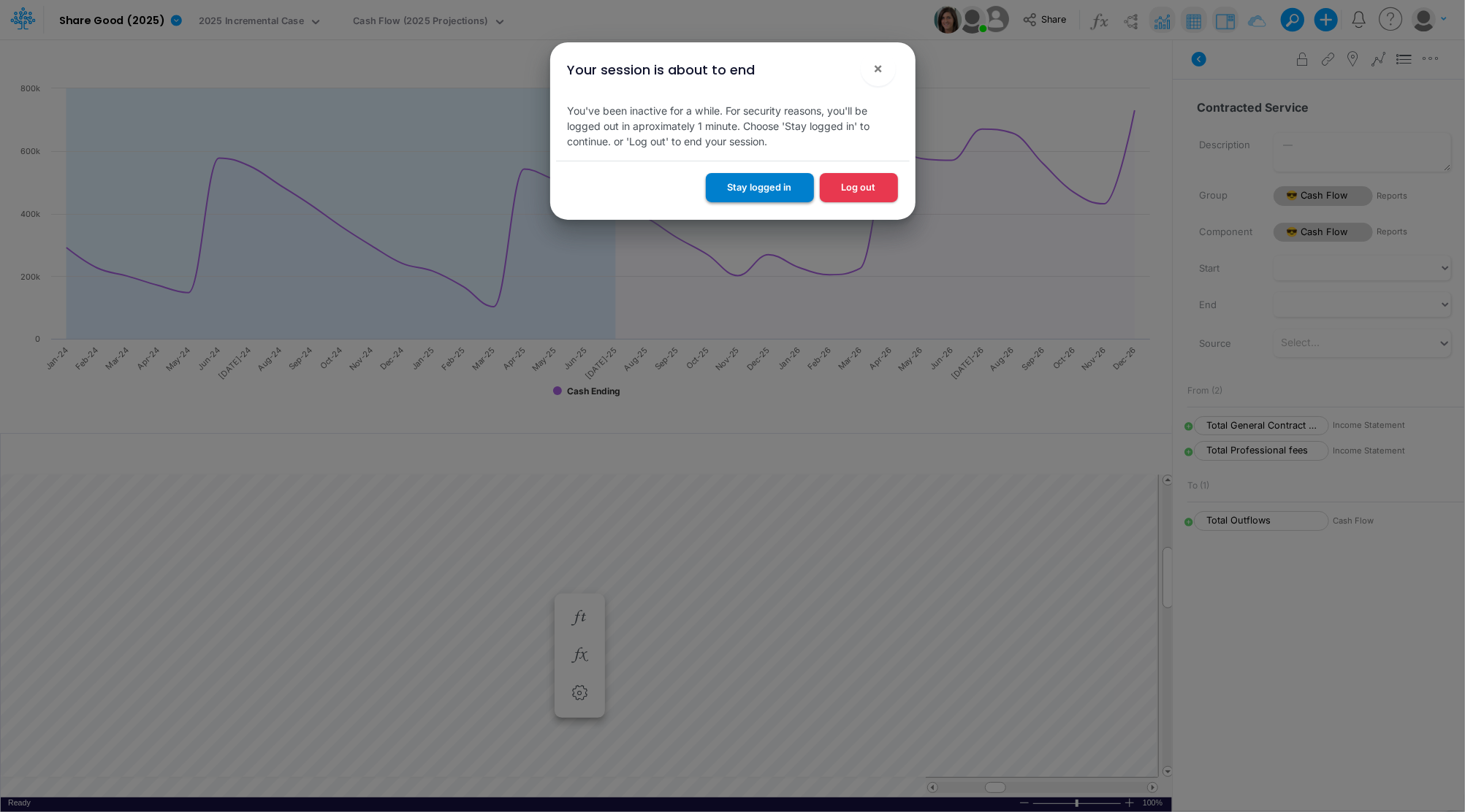
click at [720, 198] on button "Stay logged in" at bounding box center [760, 187] width 108 height 29
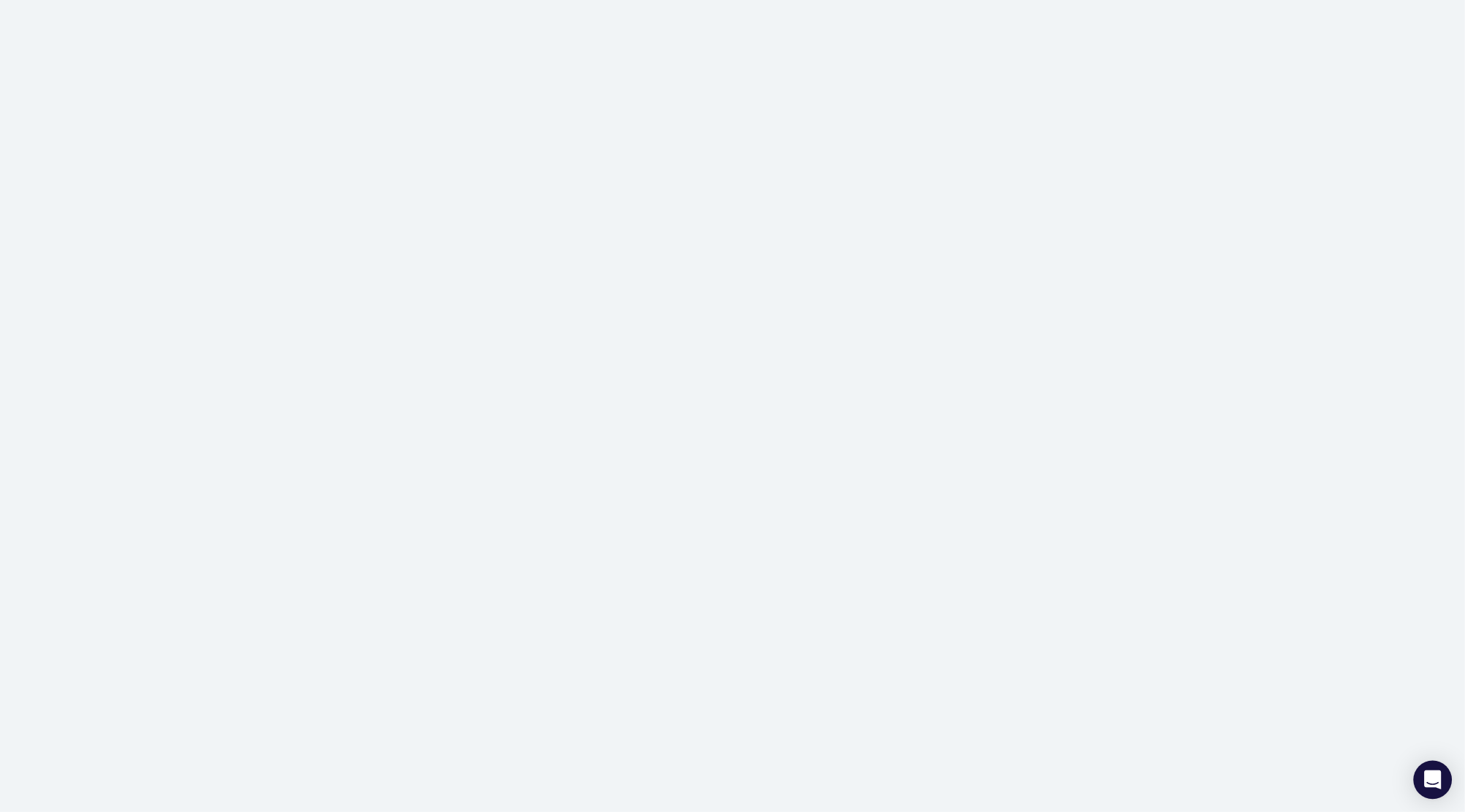
click at [1438, 780] on icon "Open Intercom Messenger" at bounding box center [1432, 779] width 17 height 19
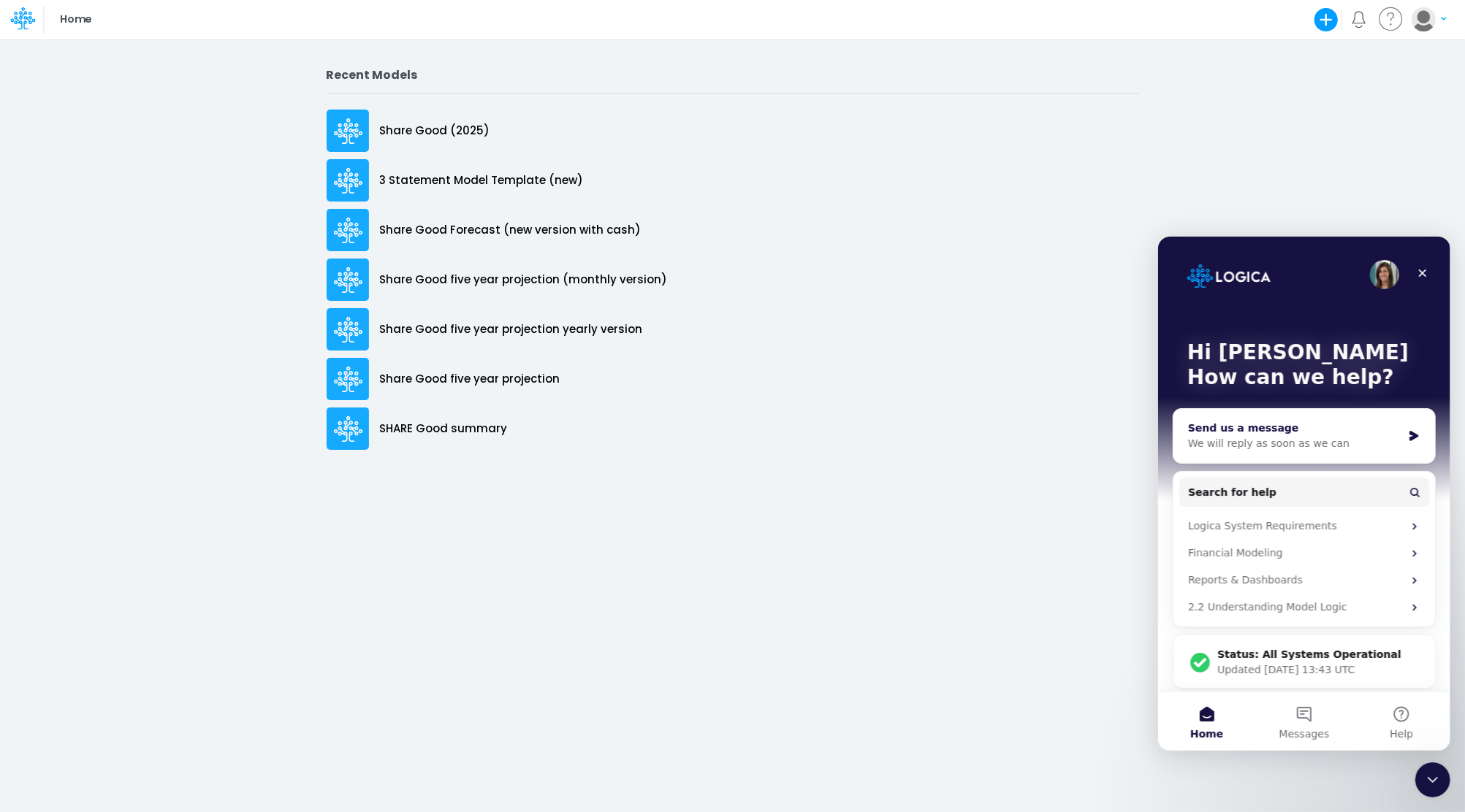
click at [1407, 437] on icon "Intercom messenger" at bounding box center [1413, 435] width 13 height 12
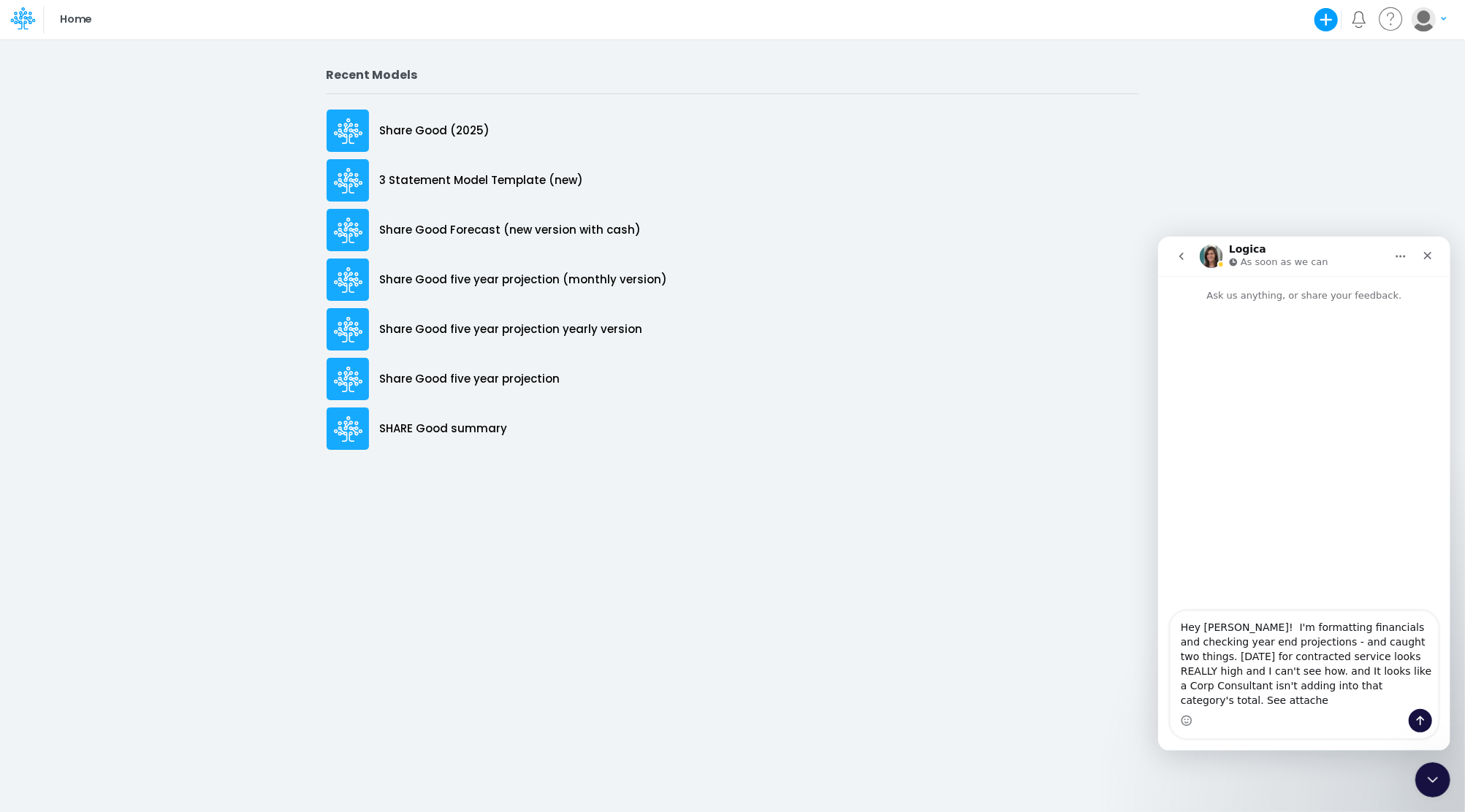
type textarea "Hey [PERSON_NAME]! I'm formatting financials and checking year end projections …"
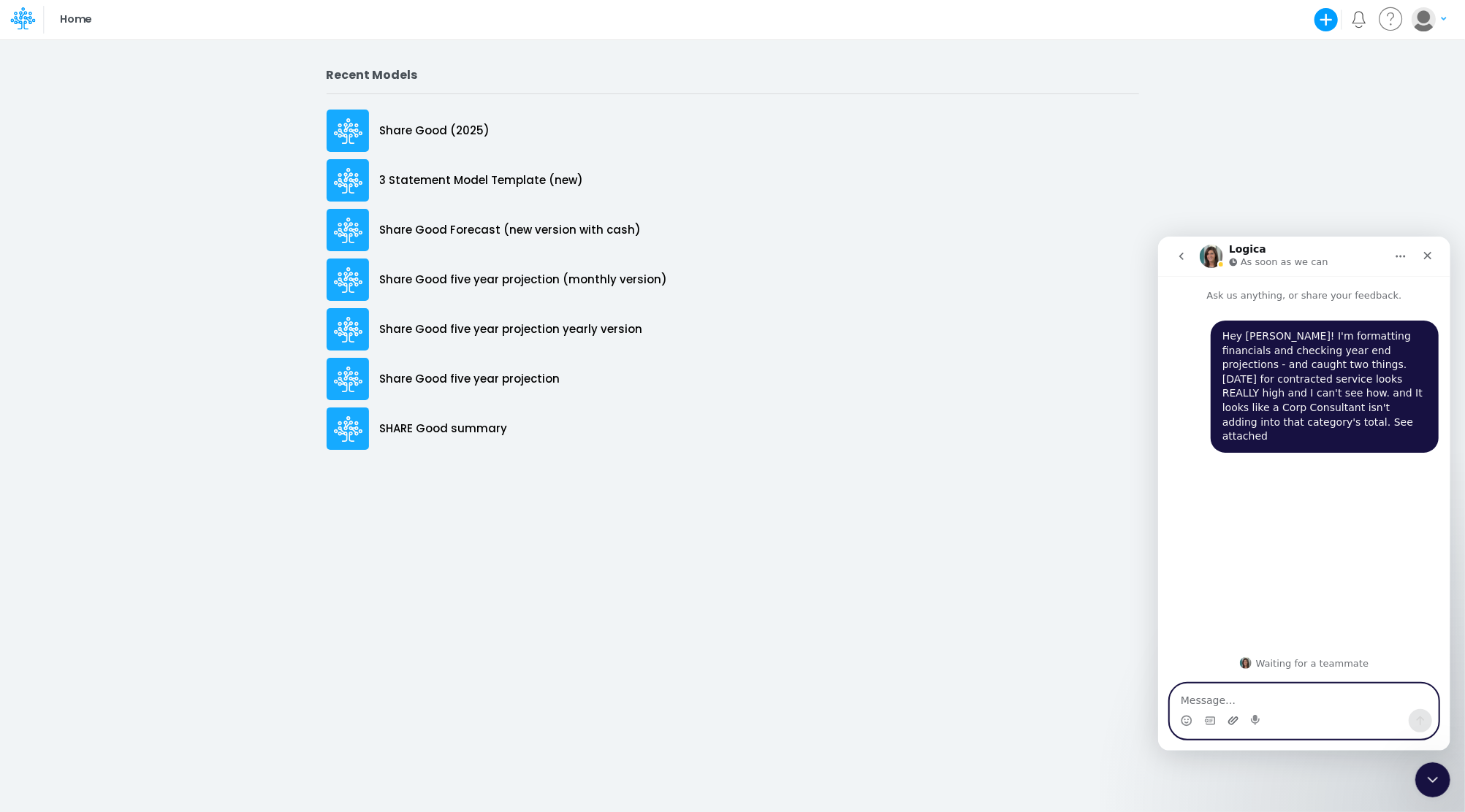
click at [1231, 722] on icon "Upload attachment" at bounding box center [1233, 720] width 12 height 12
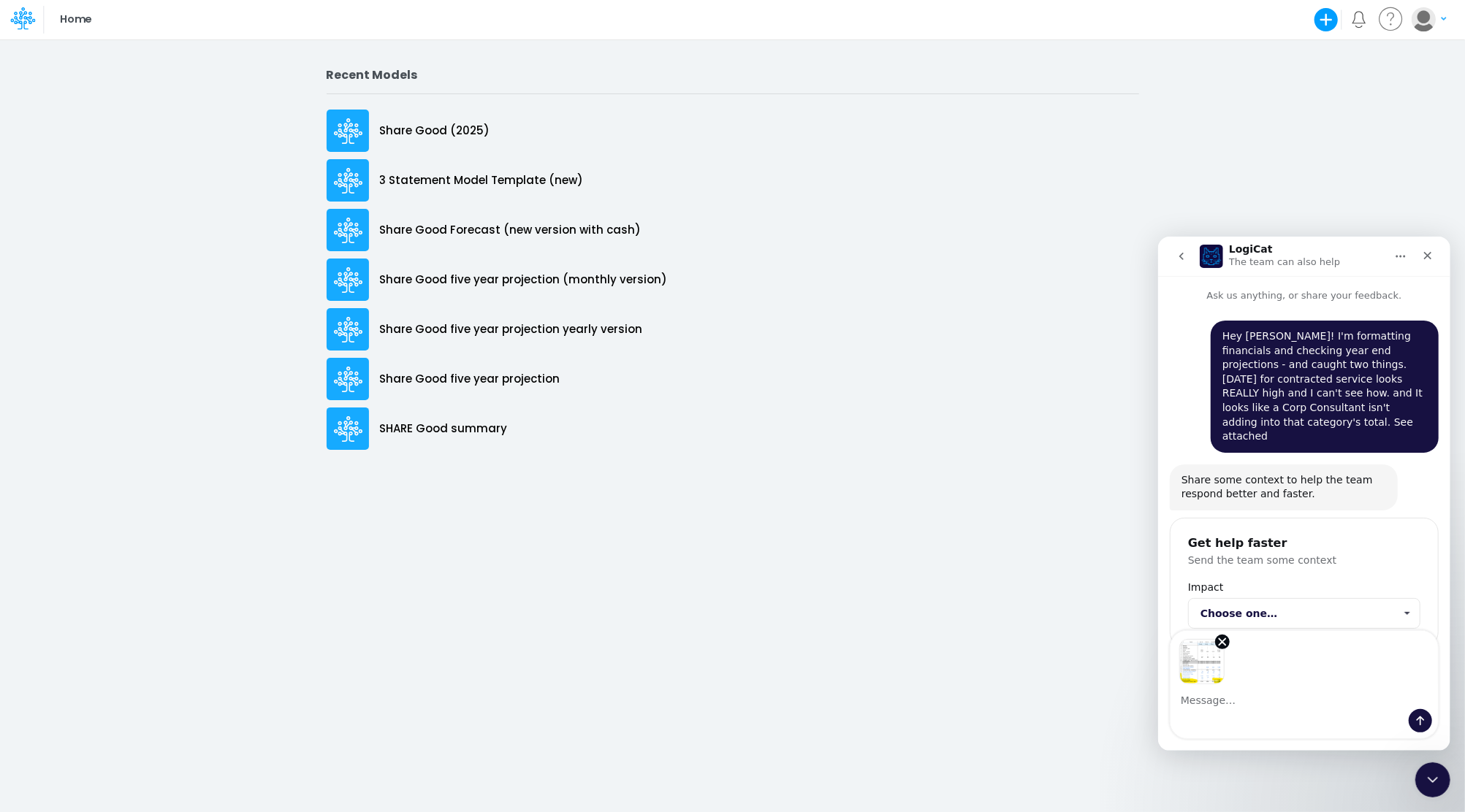
scroll to position [12, 0]
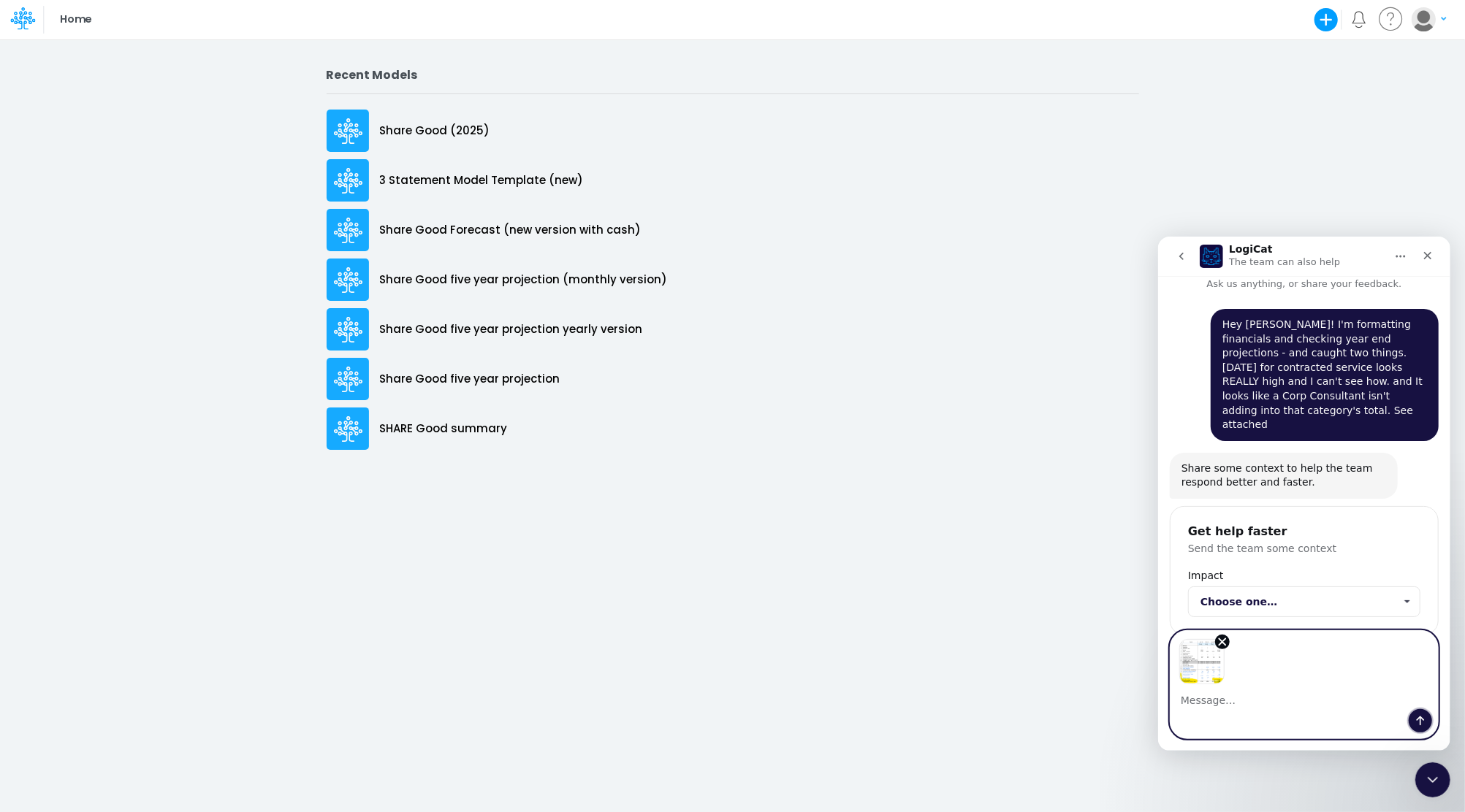
click at [1424, 709] on button "Send a message…" at bounding box center [1419, 720] width 24 height 24
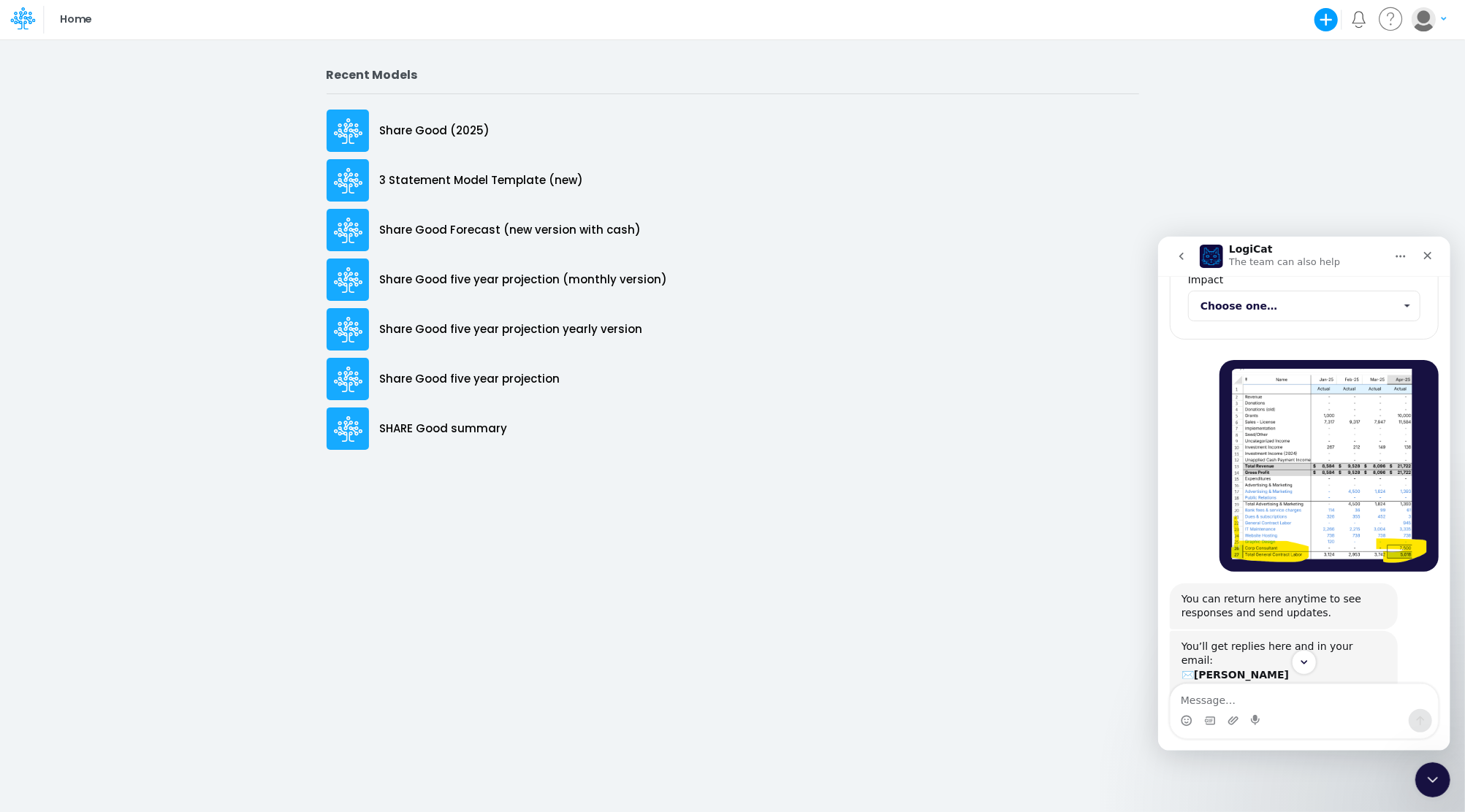
scroll to position [323, 0]
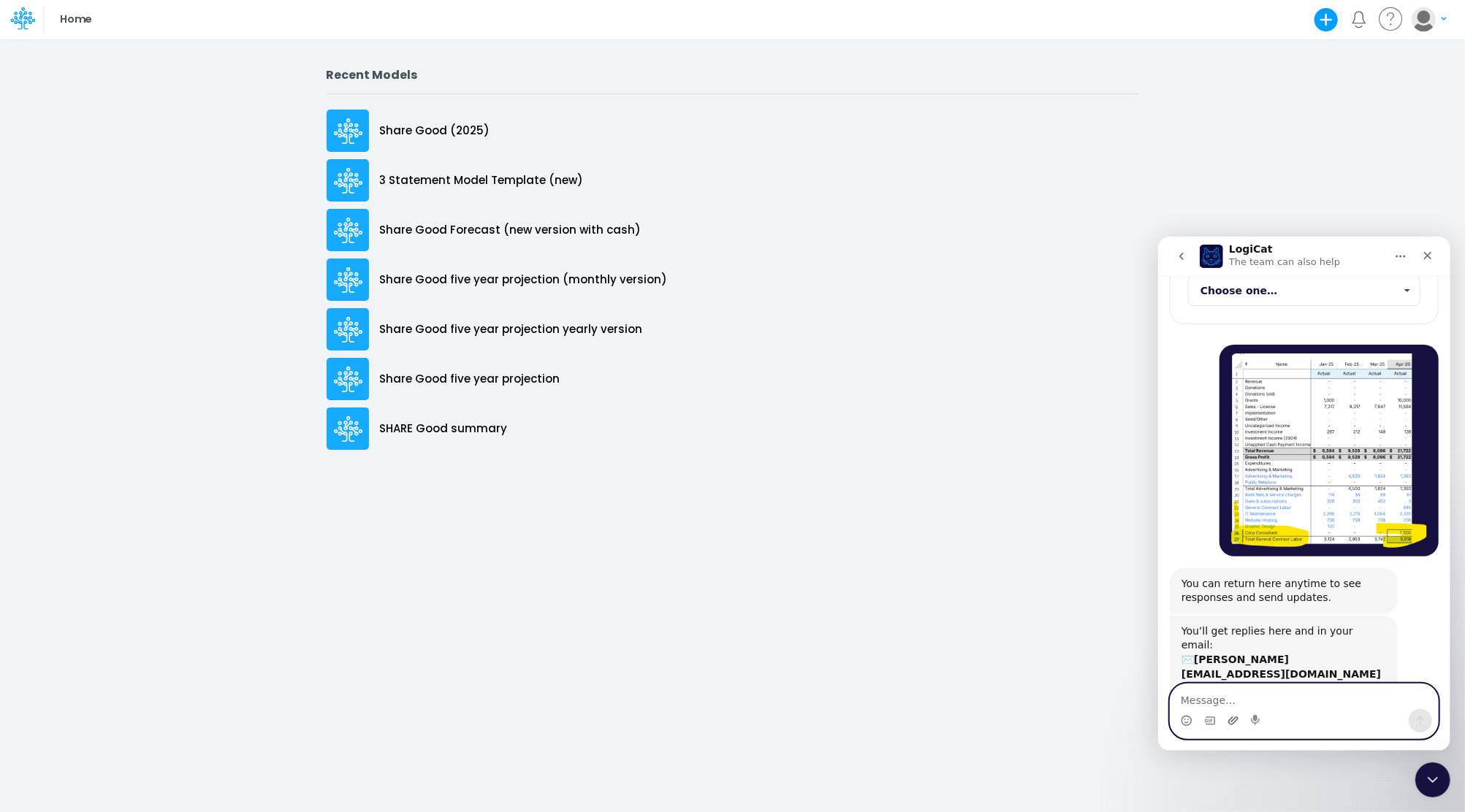
click at [1233, 720] on icon "Upload attachment" at bounding box center [1233, 720] width 12 height 12
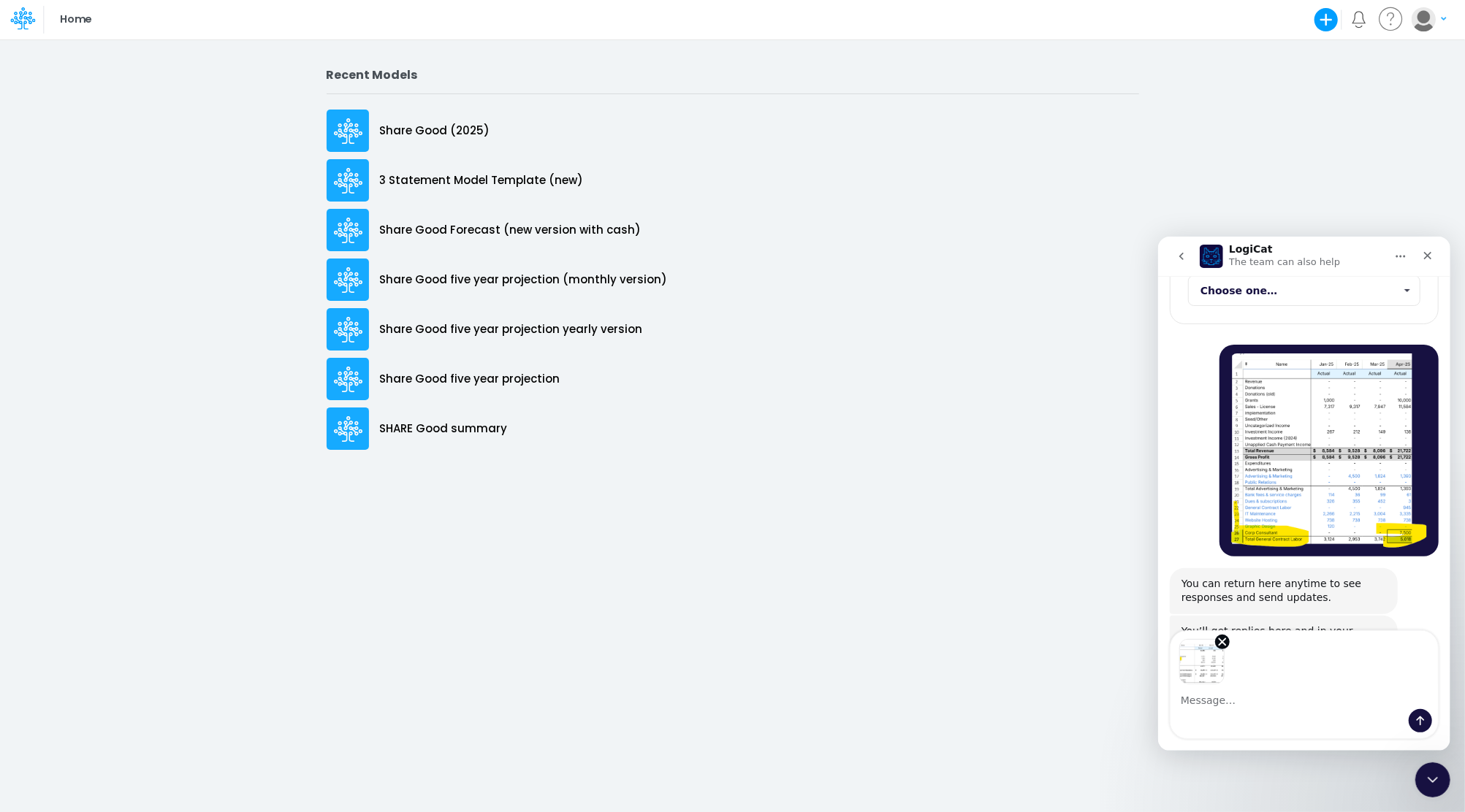
scroll to position [376, 0]
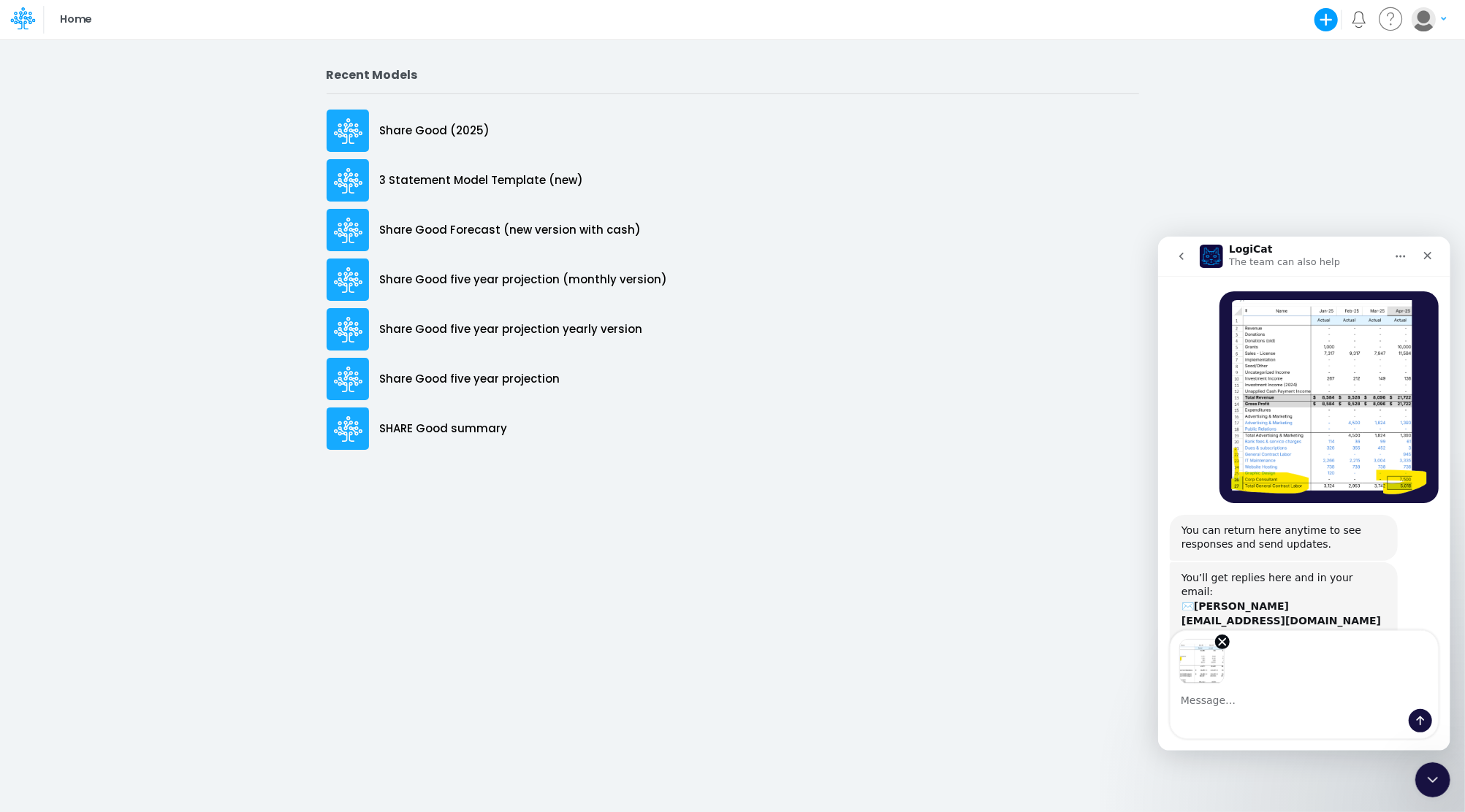
click at [1431, 722] on div "Intercom messenger" at bounding box center [1303, 720] width 267 height 24
click at [1423, 719] on icon "Send a message…" at bounding box center [1419, 721] width 8 height 10
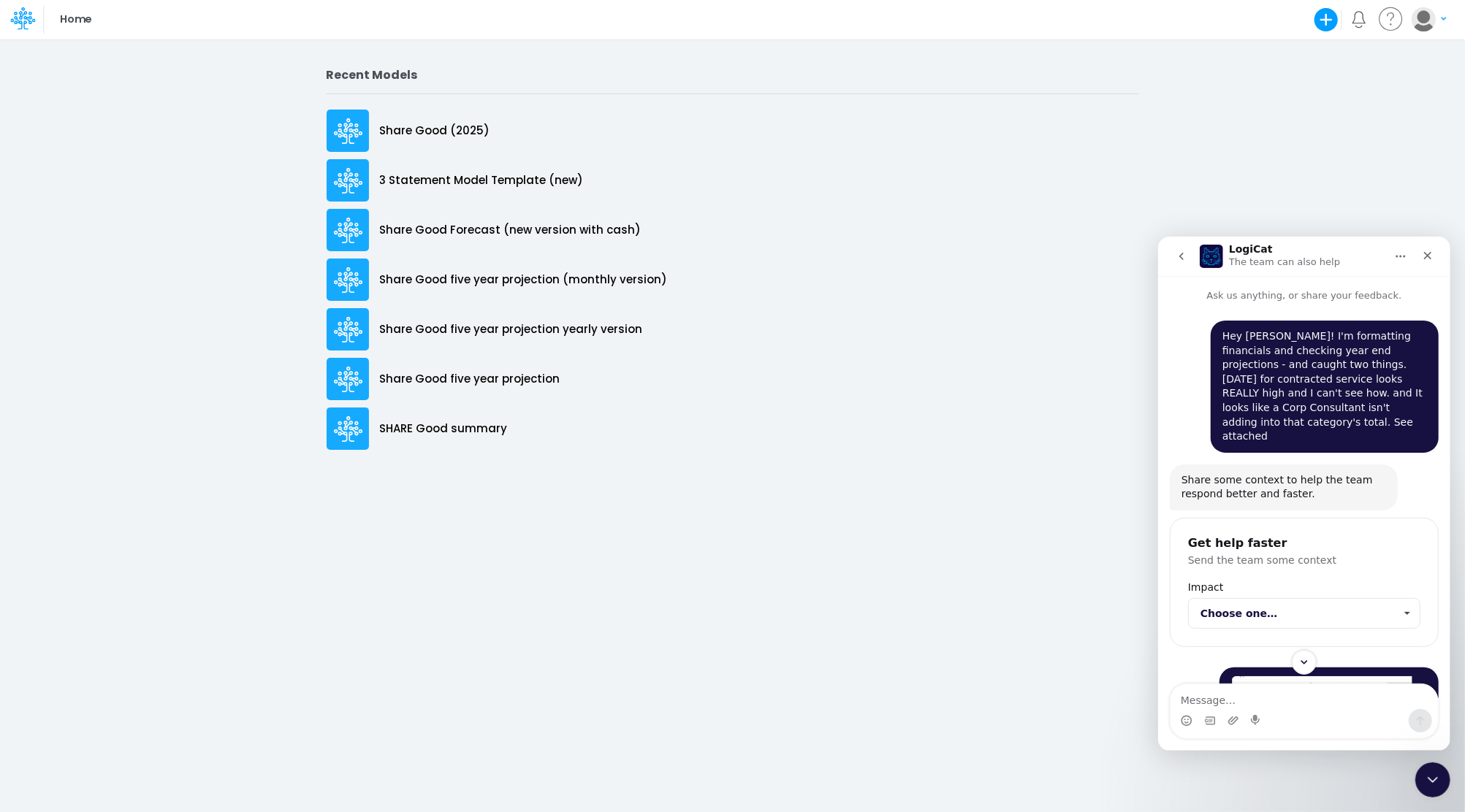
scroll to position [465, 0]
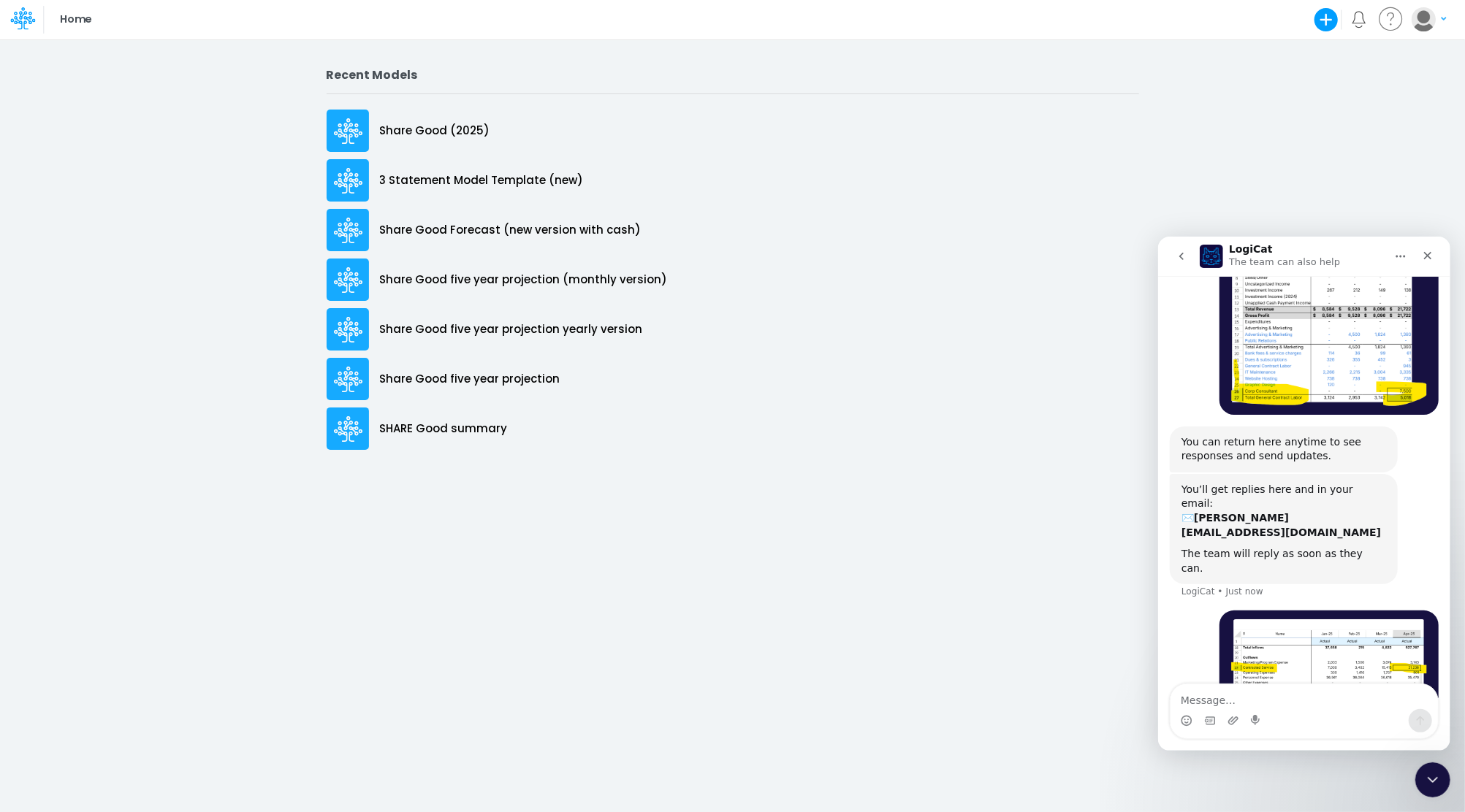
click at [1316, 699] on textarea "Message…" at bounding box center [1303, 695] width 267 height 25
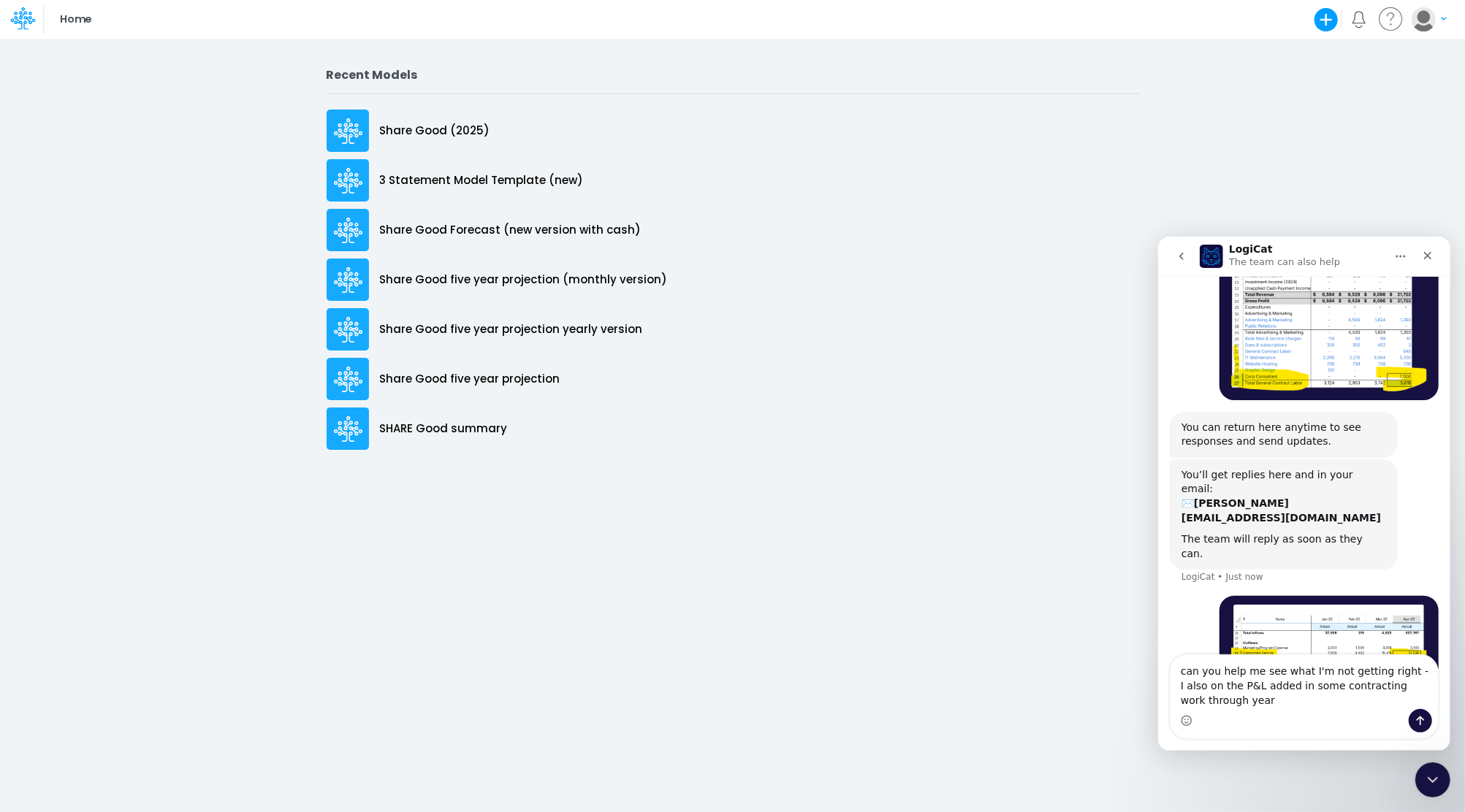
scroll to position [493, 0]
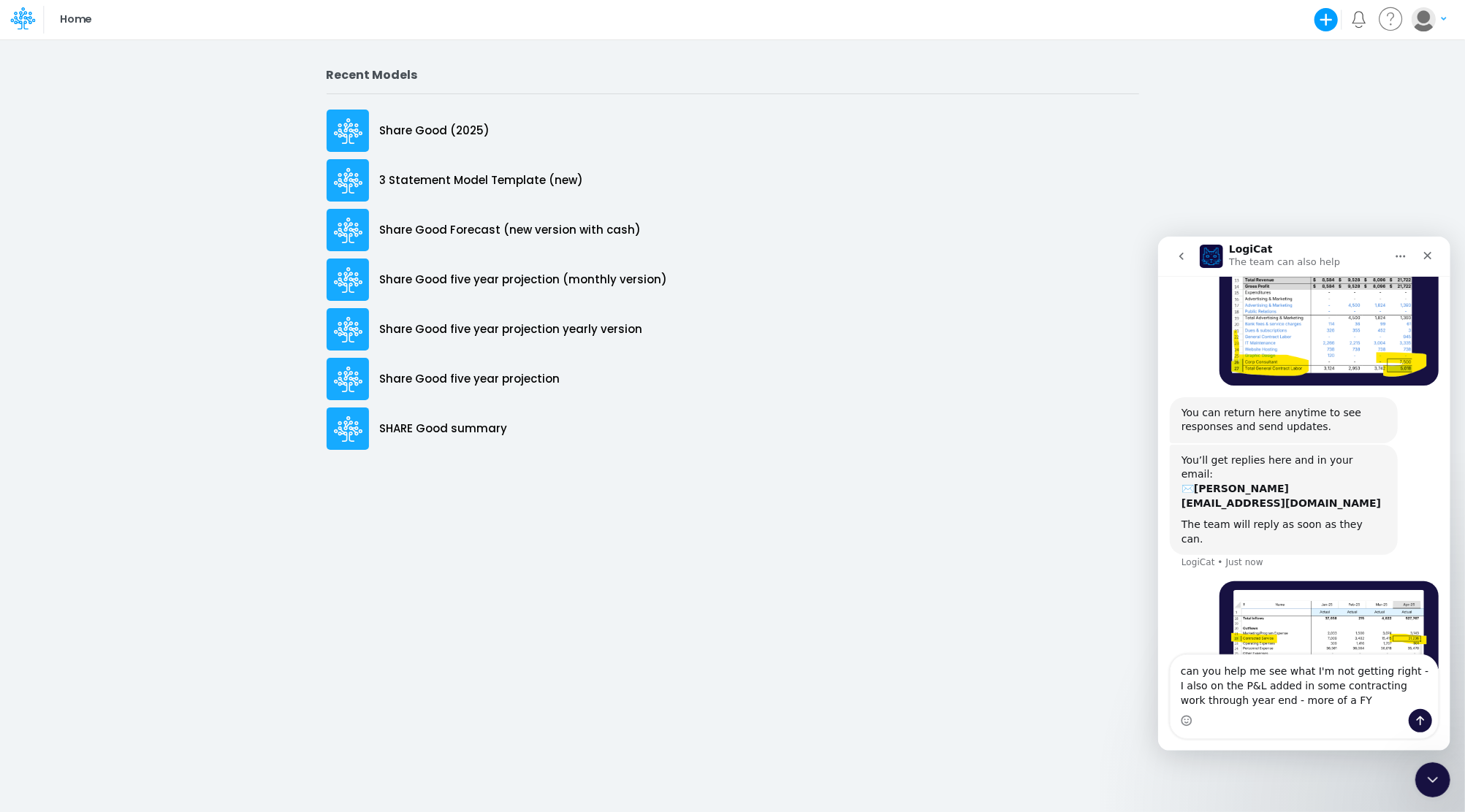
type textarea "can you help me see what I'm not getting right - I also on the P&L added in som…"
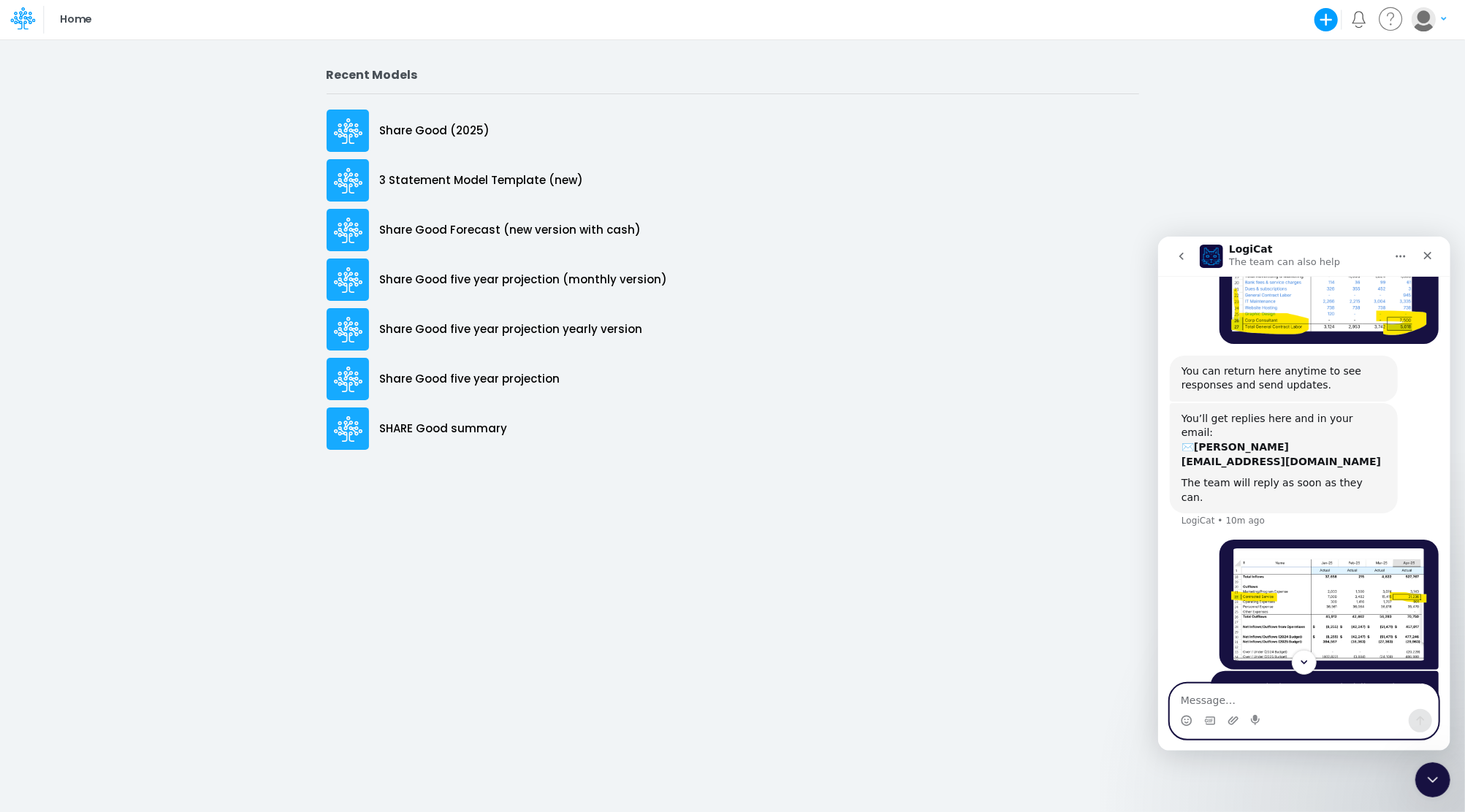
scroll to position [540, 0]
